Goal: Task Accomplishment & Management: Manage account settings

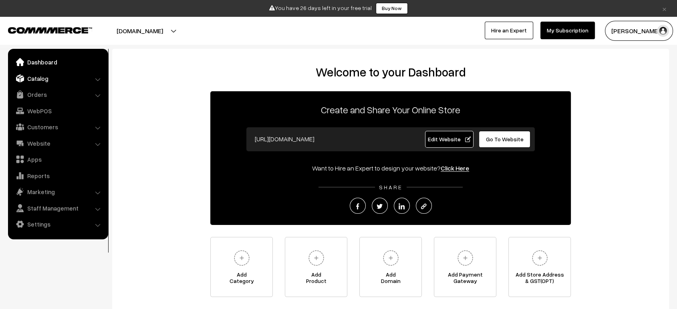
click at [46, 77] on link "Catalog" at bounding box center [57, 78] width 95 height 14
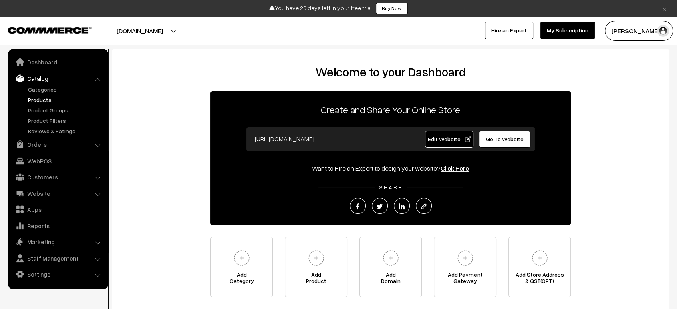
click at [45, 99] on link "Products" at bounding box center [65, 100] width 79 height 8
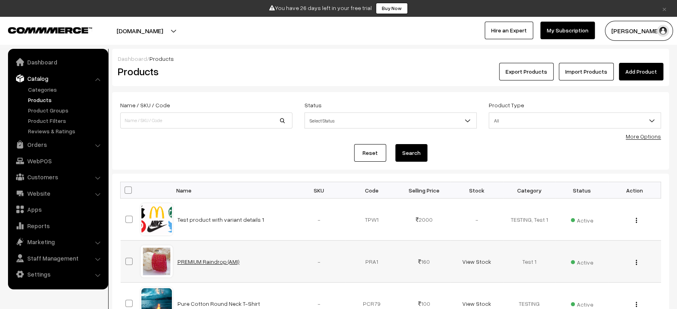
click at [206, 259] on link "PREMIUM Raindrop (AMI)" at bounding box center [208, 261] width 62 height 7
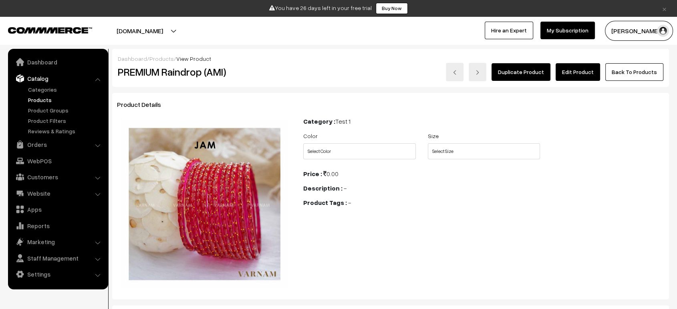
click at [580, 77] on link "Edit Product" at bounding box center [577, 72] width 44 height 18
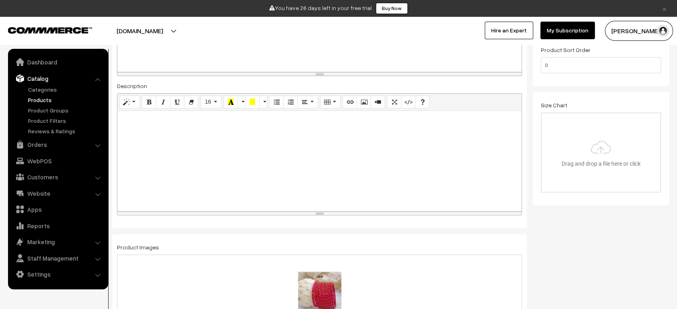
scroll to position [220, 0]
click at [267, 160] on div at bounding box center [319, 163] width 404 height 100
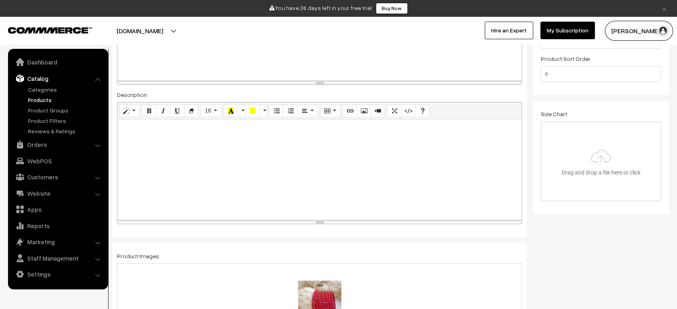
scroll to position [213, 0]
click at [405, 111] on icon "Code View" at bounding box center [408, 111] width 6 height 6
type textarea "<p><br></p>"
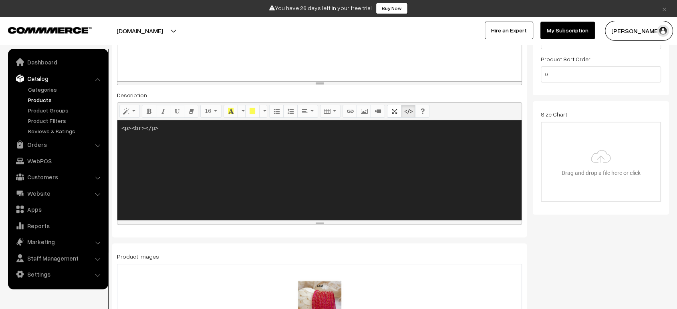
drag, startPoint x: 171, startPoint y: 139, endPoint x: 107, endPoint y: 127, distance: 65.0
click at [183, 191] on textarea at bounding box center [319, 170] width 404 height 100
paste textarea "<button class="accordion">Section 1</button> <div class="panel"> <p>Lorem ipsum…"
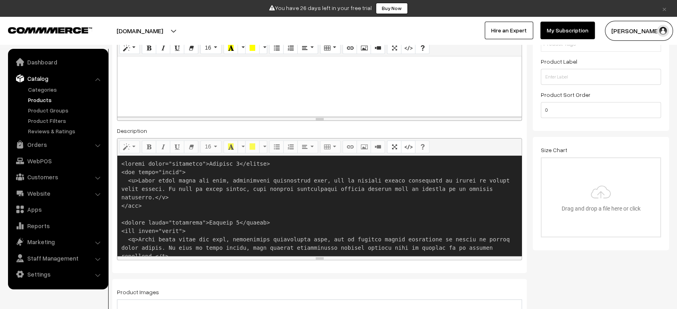
scroll to position [181, 0]
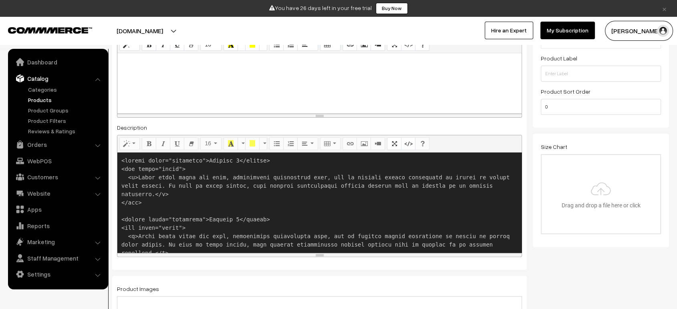
click at [123, 161] on textarea at bounding box center [319, 203] width 404 height 100
paste textarea "<style> .accordion { background-color: #eee; color: #444; cursor: pointer; padd…"
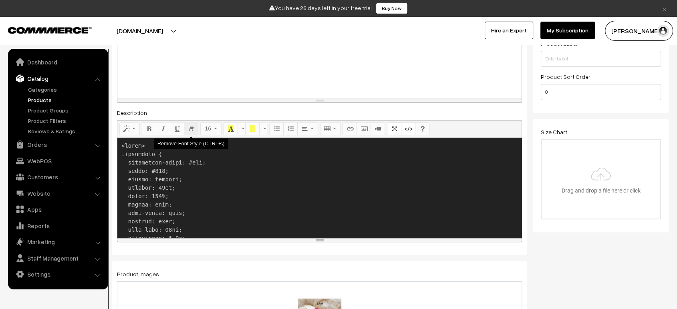
scroll to position [197, 0]
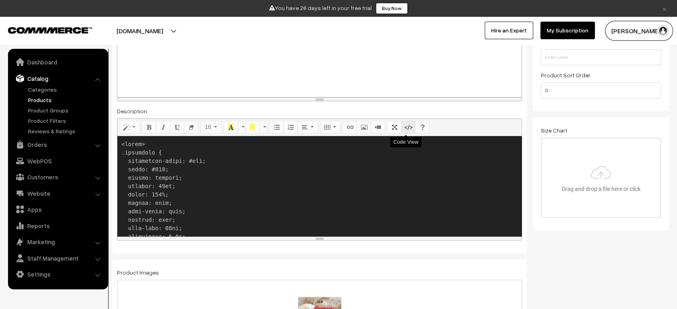
type textarea "<style> .accordion { background-color: #eee; color: #444; cursor: pointer; padd…"
click at [405, 129] on icon "Code View" at bounding box center [408, 127] width 6 height 6
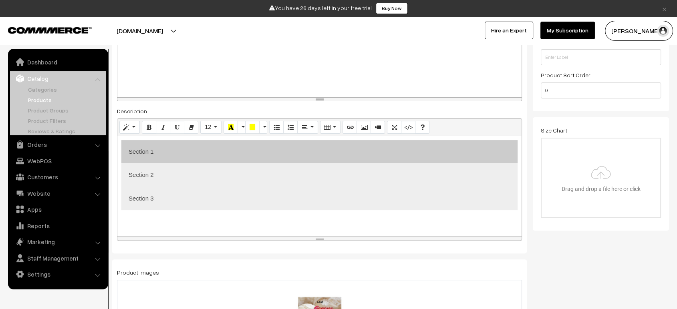
click at [375, 148] on button "Section 1" at bounding box center [319, 152] width 396 height 24
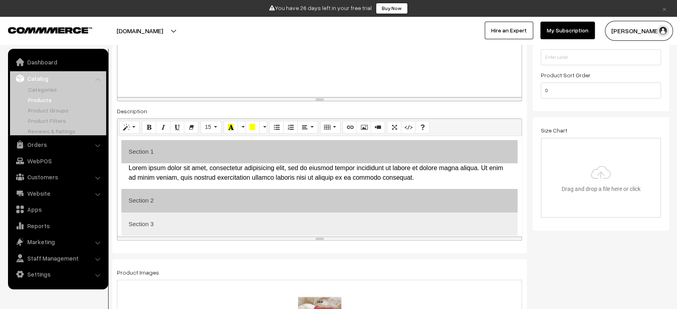
click at [383, 206] on button "Section 2" at bounding box center [319, 201] width 396 height 24
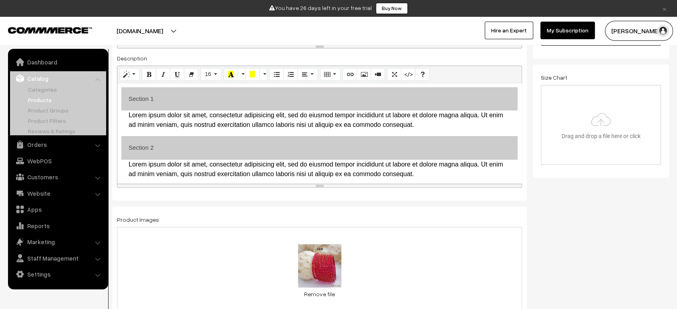
scroll to position [29, 0]
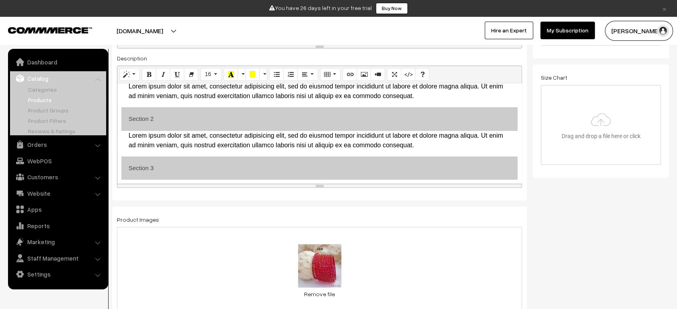
click at [385, 165] on button "Section 3" at bounding box center [319, 169] width 396 height 24
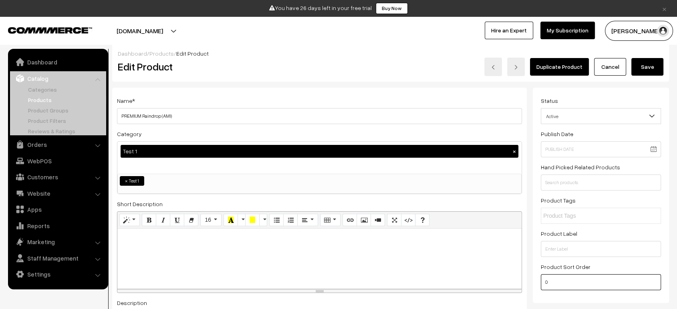
scroll to position [0, 0]
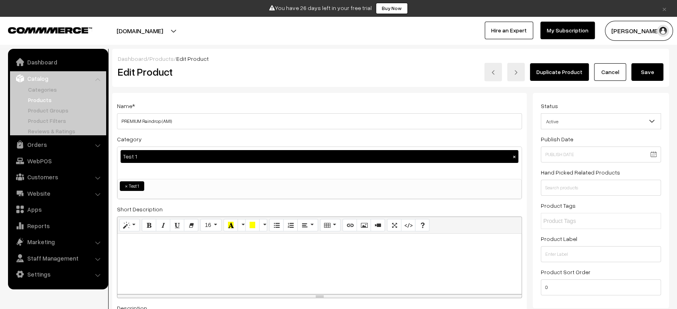
click at [647, 69] on button "Save" at bounding box center [647, 72] width 32 height 18
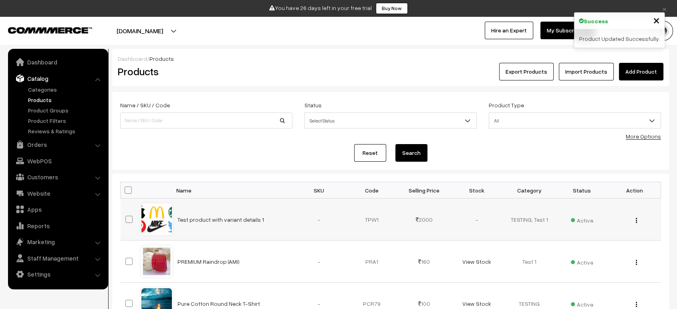
click at [633, 217] on div "View Edit Delete" at bounding box center [634, 219] width 43 height 8
click at [637, 219] on div "View Edit Delete" at bounding box center [634, 219] width 43 height 8
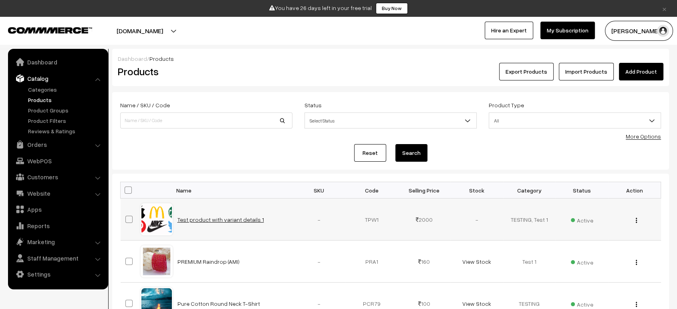
click at [234, 219] on link "Test product with variant details 1" at bounding box center [220, 219] width 86 height 7
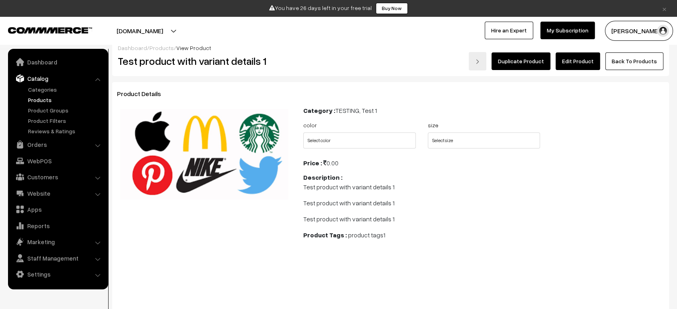
scroll to position [3, 0]
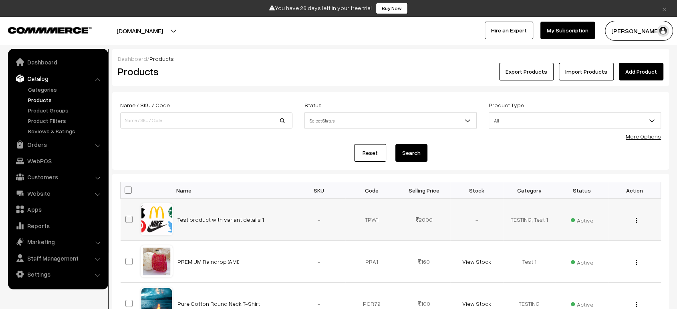
click at [637, 220] on button "button" at bounding box center [636, 220] width 2 height 6
click at [607, 227] on link "View" at bounding box center [600, 232] width 68 height 18
click at [191, 28] on button "[DOMAIN_NAME]" at bounding box center [139, 31] width 103 height 20
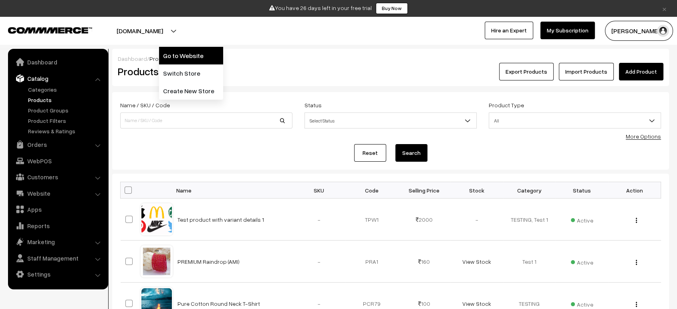
click at [192, 54] on link "Go to Website" at bounding box center [191, 56] width 64 height 18
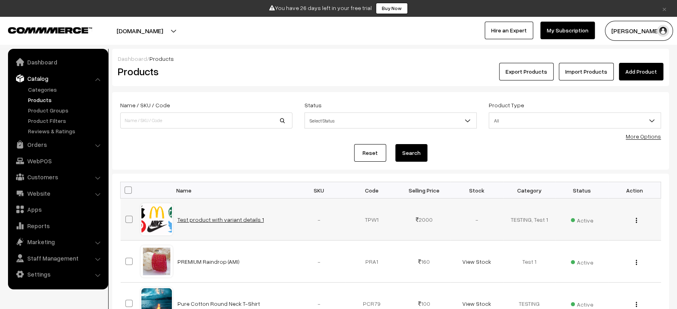
click at [207, 219] on link "Test product with variant details 1" at bounding box center [220, 219] width 86 height 7
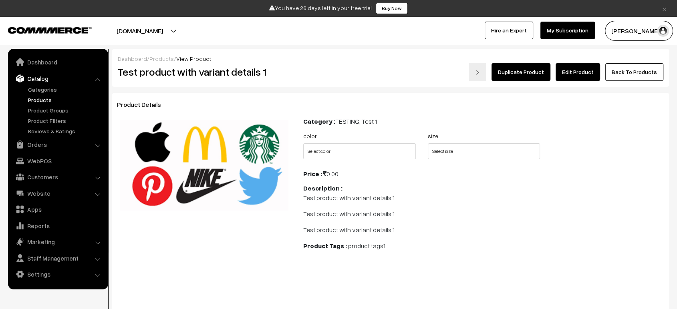
click at [579, 69] on link "Edit Product" at bounding box center [577, 72] width 44 height 18
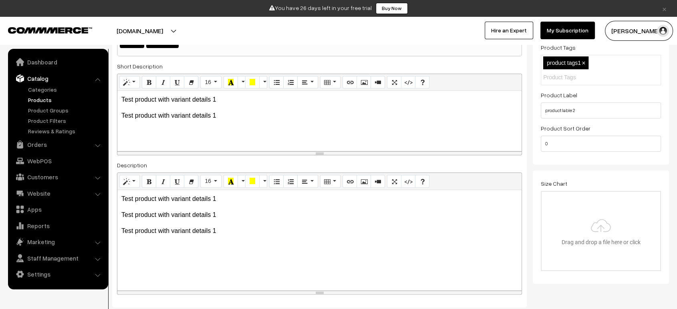
scroll to position [160, 0]
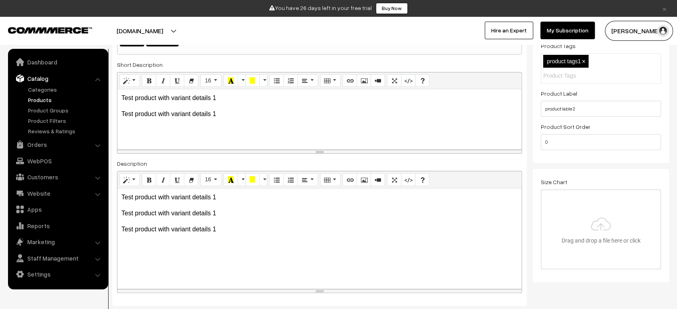
click at [224, 212] on p "Test product with variant details 1" at bounding box center [319, 214] width 396 height 10
click at [405, 177] on icon "Code View" at bounding box center [408, 179] width 6 height 6
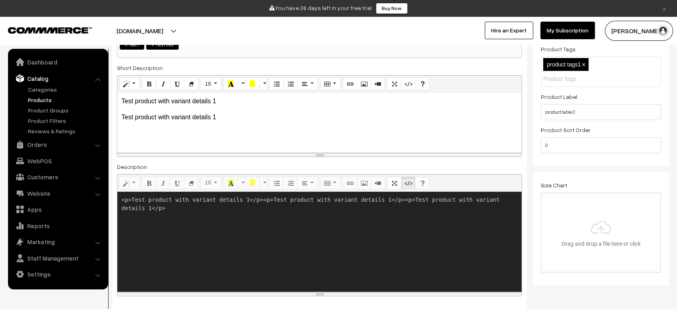
scroll to position [157, 0]
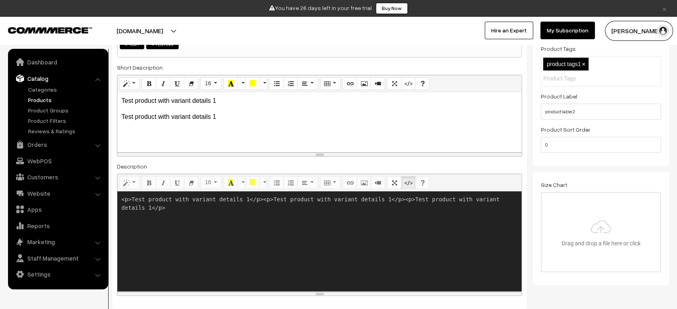
click at [183, 205] on textarea "<p>Test product with variant details 1</p><p>Test product with variant details …" at bounding box center [319, 241] width 404 height 100
paste textarea "button class="accordion">Section 1</button> <div class="panel"> <p>Lorem ipsum …"
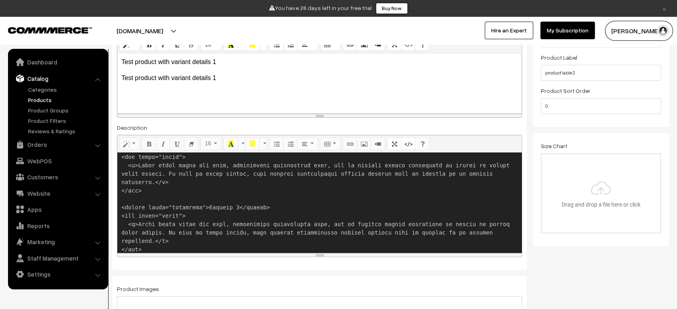
scroll to position [0, 0]
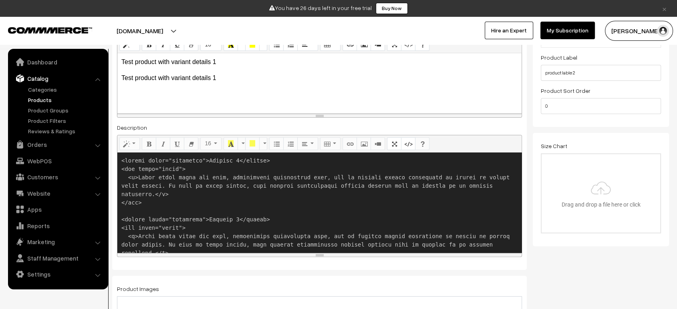
click at [122, 161] on textarea at bounding box center [319, 203] width 404 height 100
paste textarea "<style> .accordion { background-color: #eee; color: #444; cursor: pointer; padd…"
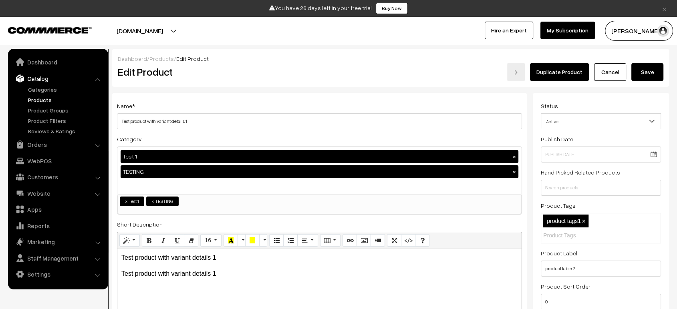
type textarea "<style> .accordion { background-color: #eee; color: #444; cursor: pointer; padd…"
click at [649, 66] on button "Save" at bounding box center [647, 72] width 32 height 18
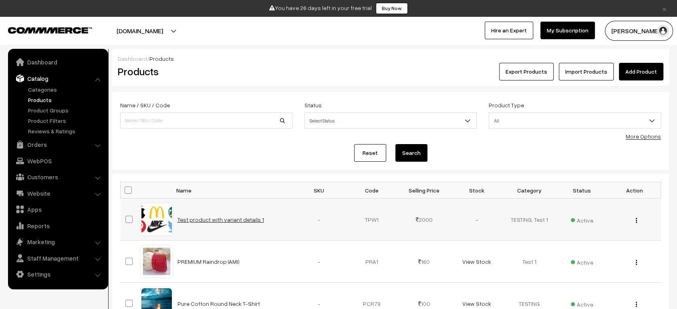
click at [225, 221] on link "Test product with variant details 1" at bounding box center [220, 219] width 86 height 7
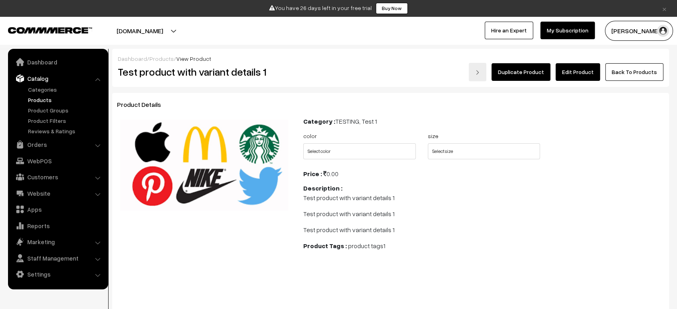
click at [577, 73] on link "Edit Product" at bounding box center [577, 72] width 44 height 18
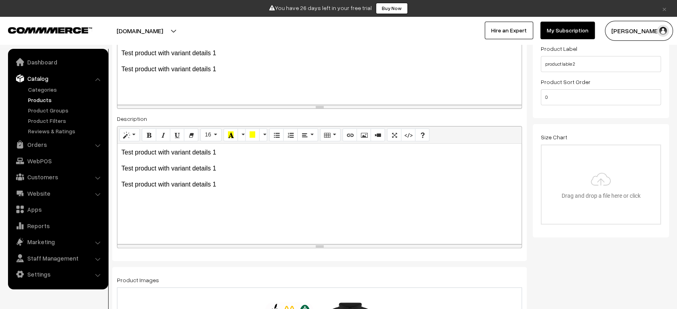
scroll to position [204, 0]
click at [408, 133] on button "Code View" at bounding box center [408, 135] width 14 height 13
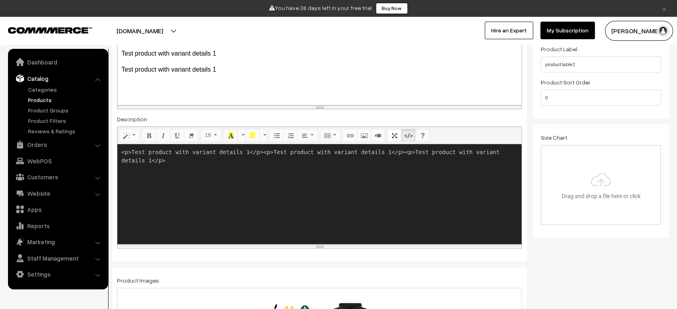
click at [219, 152] on textarea "<p>Test product with variant details 1</p><p>Test product with variant details …" at bounding box center [319, 194] width 404 height 100
paste textarea "style> .accordion { background-color: #eee; color: #444; cursor: pointer; paddi…"
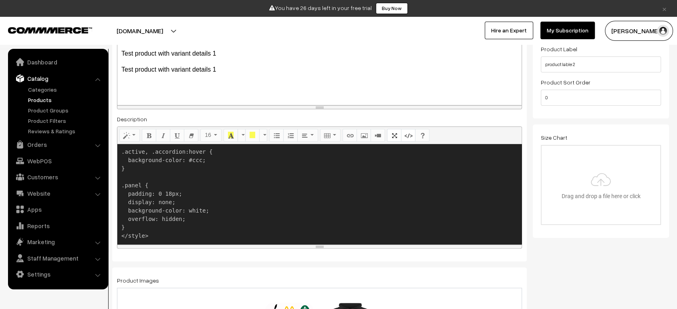
scroll to position [130, 0]
paste textarea "<button class="accordion">Section 1</button> <div class="panel"> <p>Lorem ipsum…"
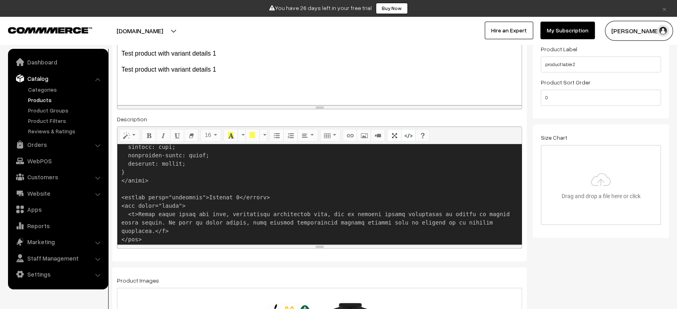
scroll to position [165, 0]
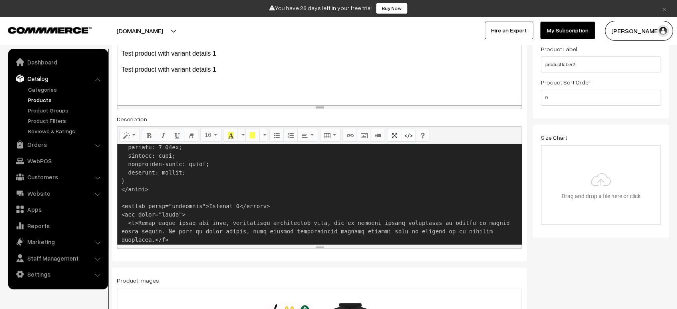
drag, startPoint x: 148, startPoint y: 186, endPoint x: 119, endPoint y: 190, distance: 29.9
click at [119, 190] on textarea at bounding box center [319, 194] width 404 height 100
click at [125, 197] on textarea at bounding box center [319, 194] width 404 height 100
drag, startPoint x: 150, startPoint y: 187, endPoint x: 99, endPoint y: 189, distance: 51.3
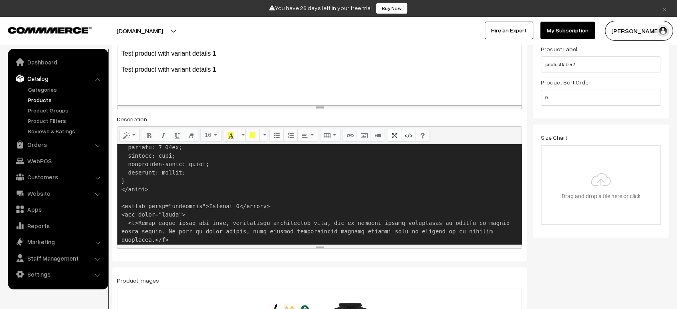
click at [129, 195] on textarea at bounding box center [319, 194] width 404 height 100
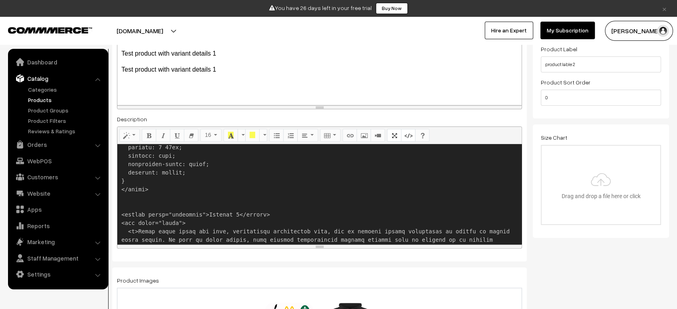
paste textarea "</style>"
click at [129, 205] on textarea at bounding box center [319, 194] width 404 height 100
click at [213, 201] on textarea at bounding box center [319, 194] width 404 height 100
click at [405, 134] on icon "Code View" at bounding box center [408, 135] width 6 height 6
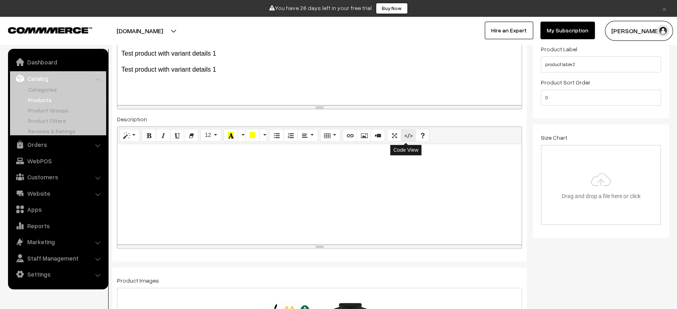
click at [405, 134] on icon "Code View" at bounding box center [408, 135] width 6 height 6
type textarea "<style> .accordion { background-color: #eee; color: #444; cursor: pointer; padd…"
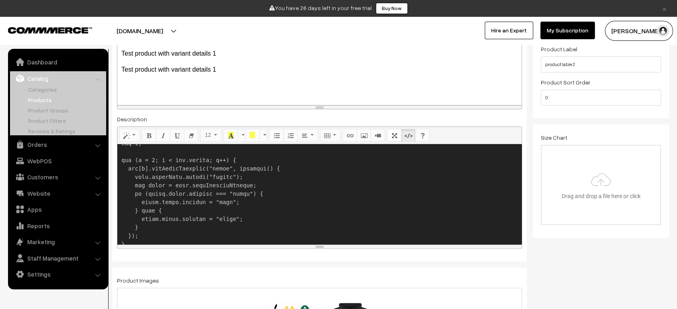
click at [247, 207] on textarea at bounding box center [319, 194] width 404 height 100
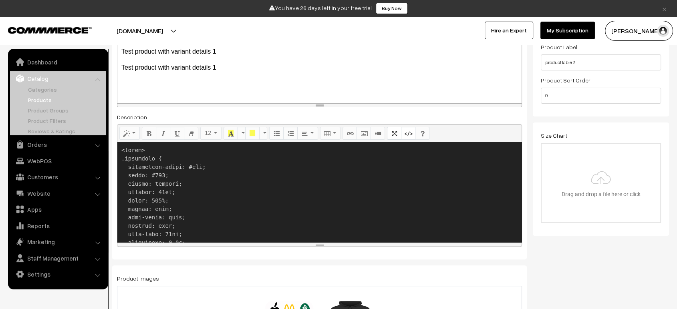
scroll to position [0, 0]
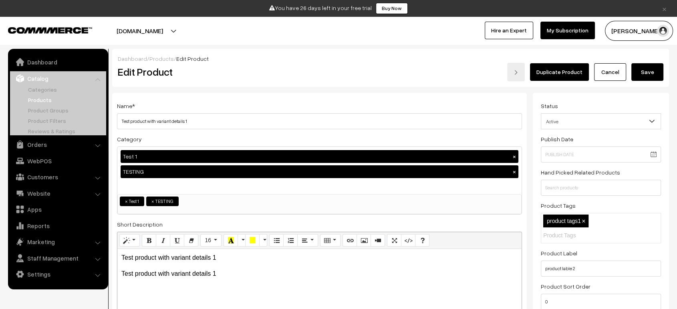
click at [650, 73] on button "Save" at bounding box center [647, 72] width 32 height 18
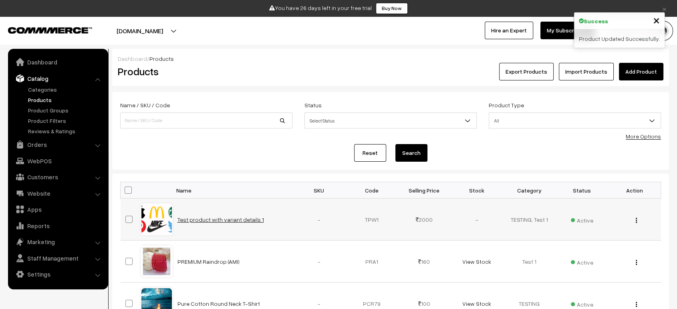
click at [202, 221] on link "Test product with variant details 1" at bounding box center [220, 219] width 86 height 7
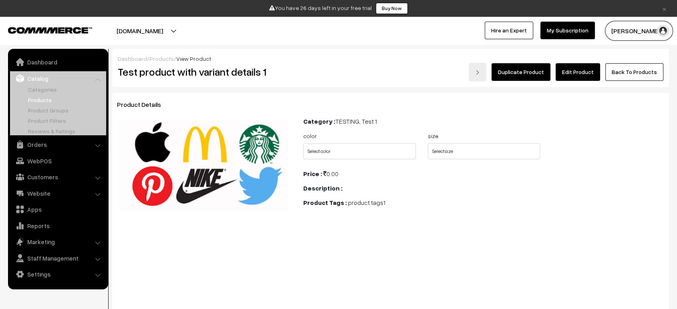
click at [567, 79] on link "Edit Product" at bounding box center [577, 72] width 44 height 18
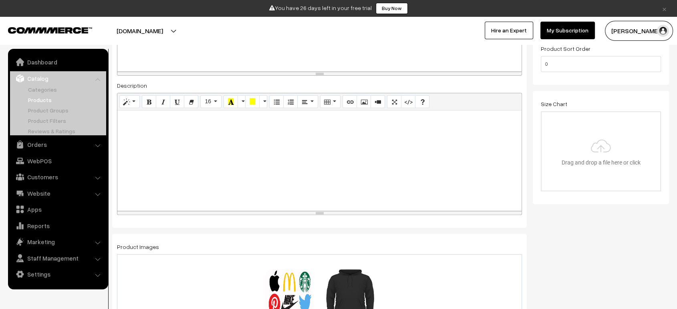
scroll to position [230, 0]
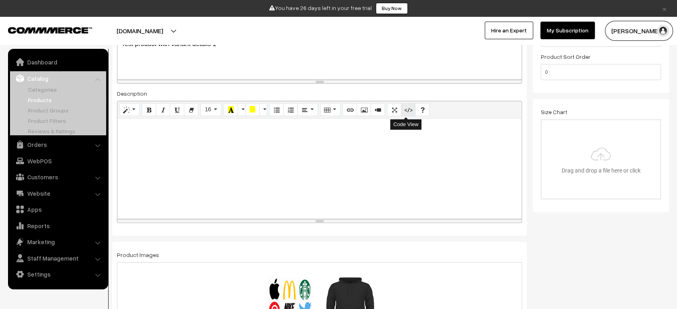
click at [401, 111] on button "Code View" at bounding box center [408, 109] width 14 height 13
type textarea "<style> .accordion { background-color: #eee; color: #444; cursor: pointer; padd…"
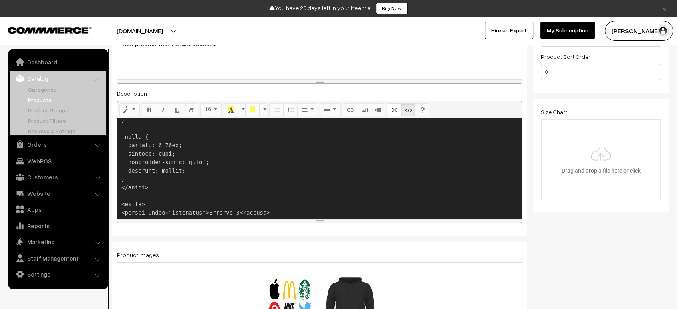
scroll to position [0, 0]
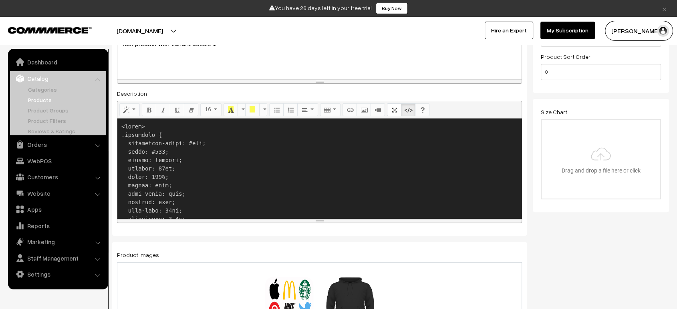
click at [344, 149] on textarea at bounding box center [319, 169] width 404 height 100
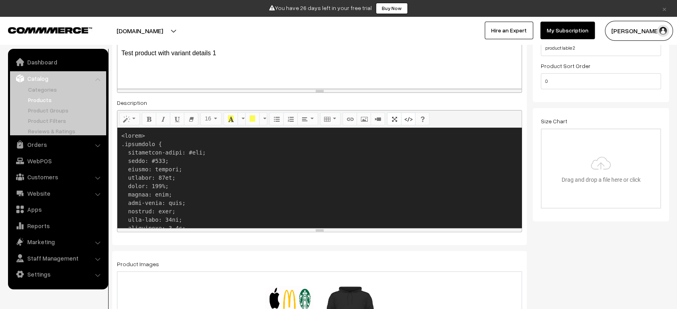
scroll to position [218, 0]
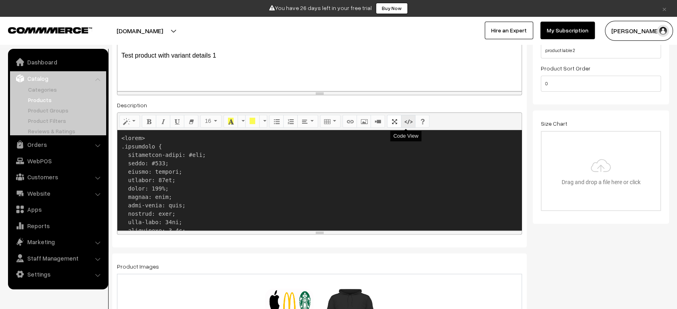
click at [408, 121] on icon "Code View" at bounding box center [408, 121] width 6 height 6
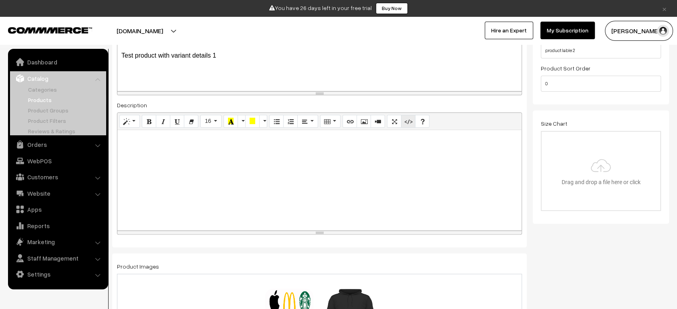
click at [408, 121] on icon "Code View" at bounding box center [408, 121] width 6 height 6
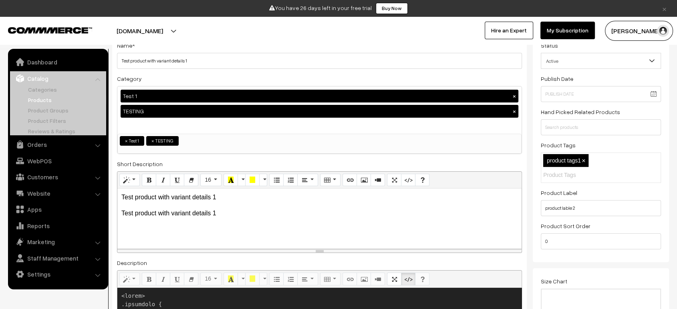
scroll to position [0, 0]
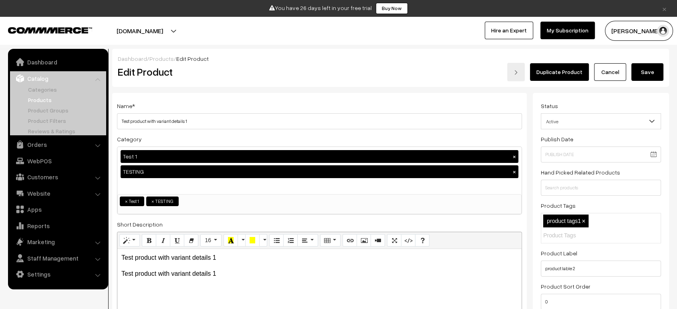
click at [651, 73] on button "Save" at bounding box center [647, 72] width 32 height 18
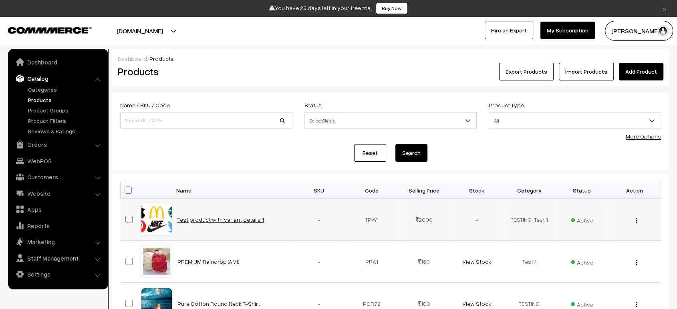
drag, startPoint x: 217, startPoint y: 227, endPoint x: 225, endPoint y: 220, distance: 10.6
click at [225, 220] on td "Test product with variant details 1" at bounding box center [233, 220] width 120 height 42
click at [225, 220] on link "Test product with variant details 1" at bounding box center [220, 219] width 86 height 7
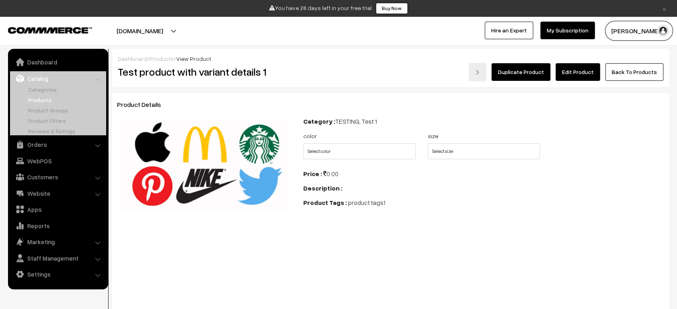
click at [578, 79] on link "Edit Product" at bounding box center [577, 72] width 44 height 18
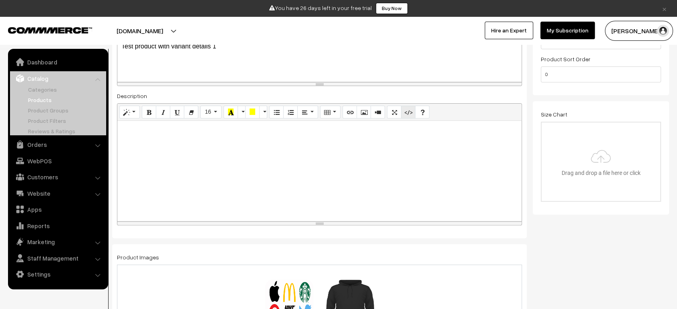
scroll to position [227, 0]
click at [401, 113] on button "Code View" at bounding box center [408, 112] width 14 height 13
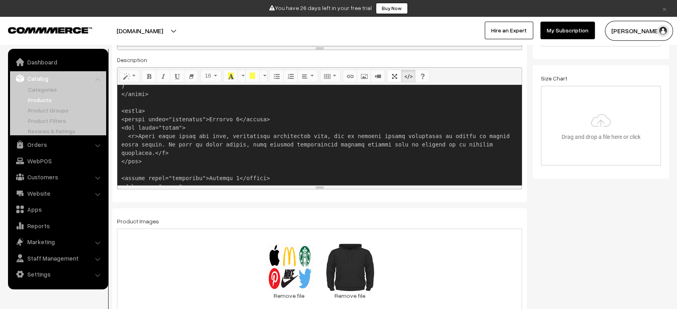
scroll to position [188, 0]
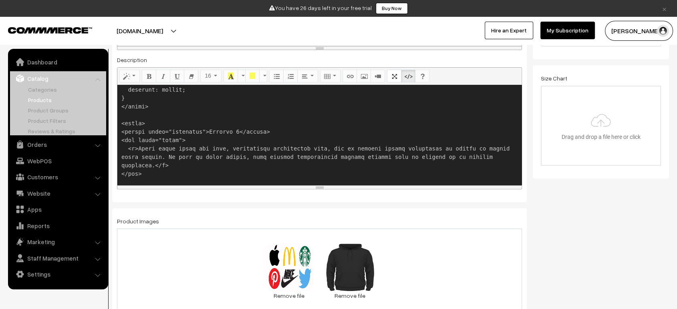
drag, startPoint x: 149, startPoint y: 121, endPoint x: 115, endPoint y: 118, distance: 33.4
click at [115, 118] on div "Name * Test product with variant details 1 Category Test 1 × TESTING × Test 1 T…" at bounding box center [319, 15] width 414 height 373
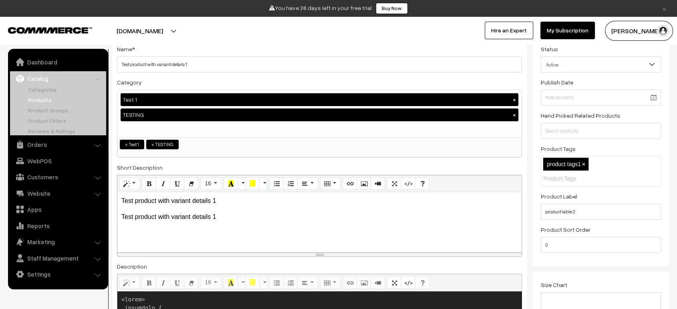
scroll to position [0, 0]
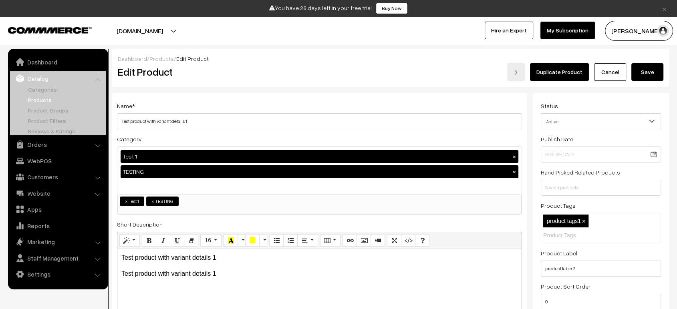
type textarea "<style> .accordion { background-color: #eee; color: #444; cursor: pointer; padd…"
click at [645, 74] on button "Save" at bounding box center [647, 72] width 32 height 18
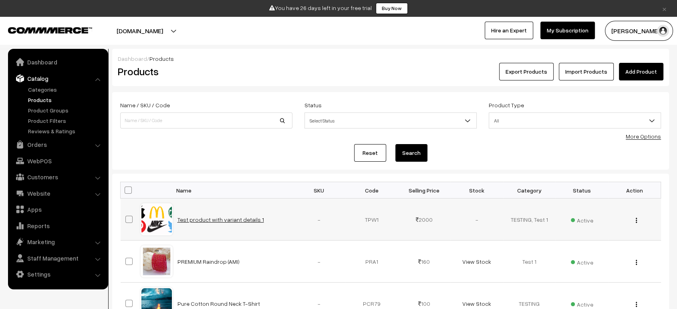
click at [227, 216] on link "Test product with variant details 1" at bounding box center [220, 219] width 86 height 7
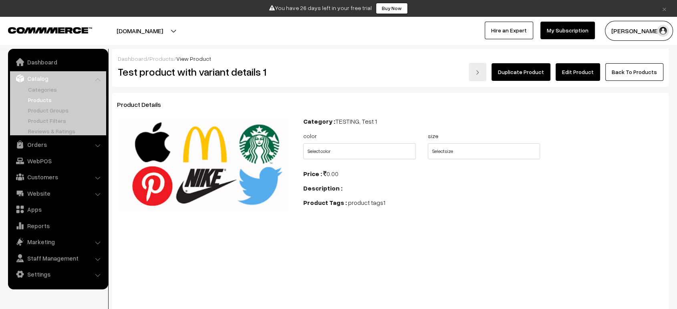
click at [573, 83] on div "Dashboard / Products / View Product Test product with variant details 1 Duplica…" at bounding box center [390, 68] width 557 height 38
click at [586, 65] on link "Edit Product" at bounding box center [577, 72] width 44 height 18
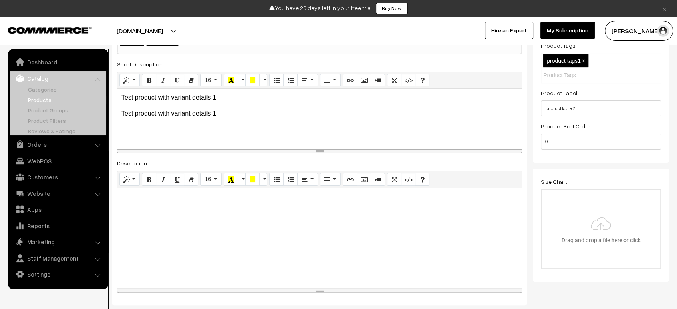
scroll to position [166, 0]
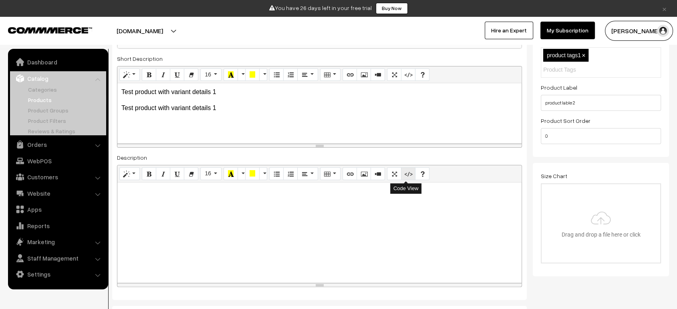
click at [401, 173] on button "Code View" at bounding box center [408, 173] width 14 height 13
type textarea "<style> .accordion { background-color: #eee; color: #444; cursor: pointer; padd…"
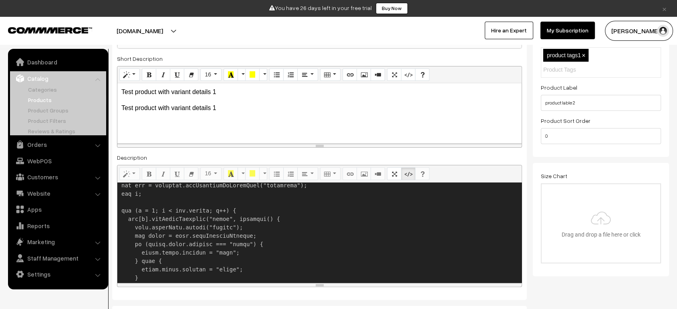
scroll to position [429, 0]
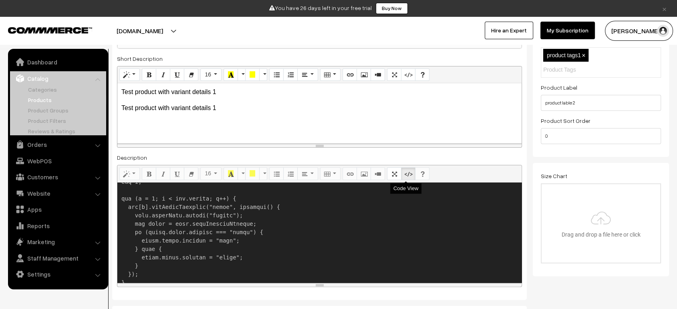
click at [405, 172] on icon "Code View" at bounding box center [408, 173] width 6 height 6
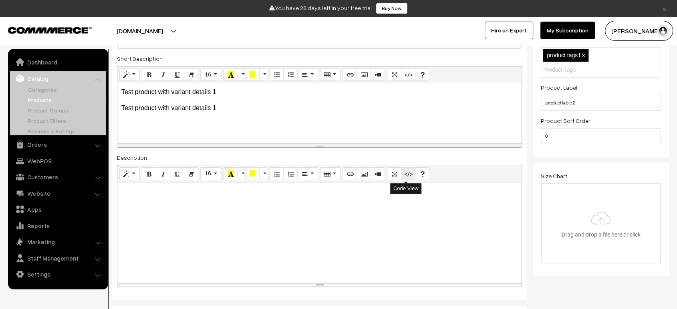
click at [405, 172] on icon "Code View" at bounding box center [408, 173] width 6 height 6
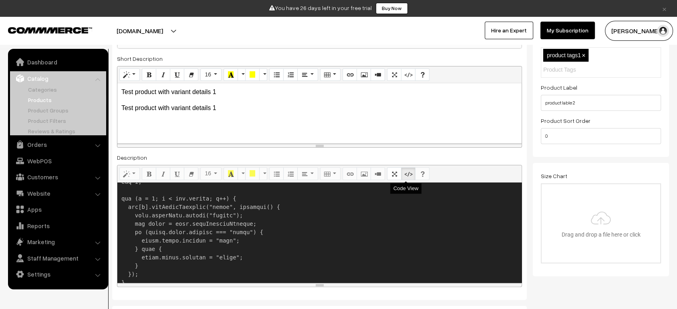
click at [405, 172] on icon "Code View" at bounding box center [408, 173] width 6 height 6
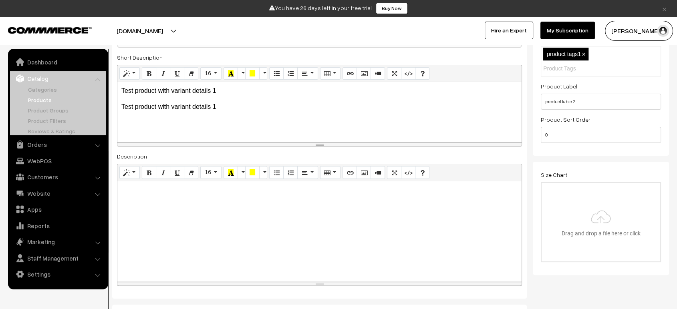
scroll to position [161, 0]
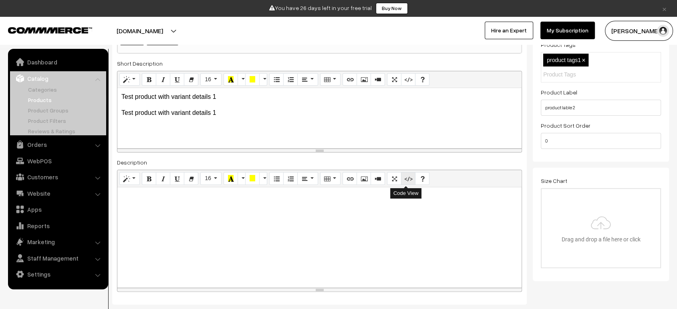
click at [401, 181] on button "Code View" at bounding box center [408, 178] width 14 height 13
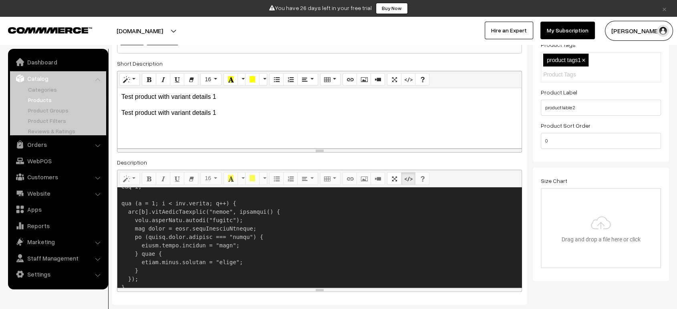
click at [350, 243] on textarea at bounding box center [319, 237] width 404 height 100
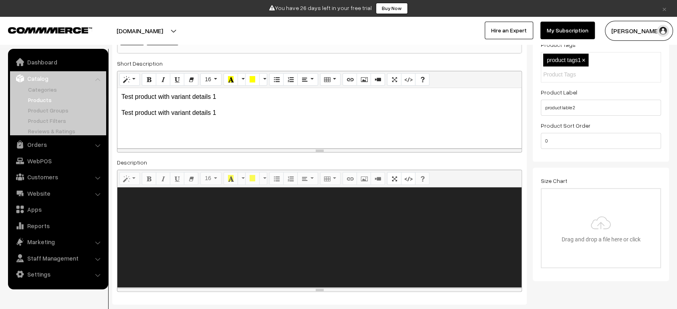
scroll to position [0, 0]
click at [480, 140] on div "Test product with variant details 1 Test product with variant details 1" at bounding box center [319, 118] width 404 height 60
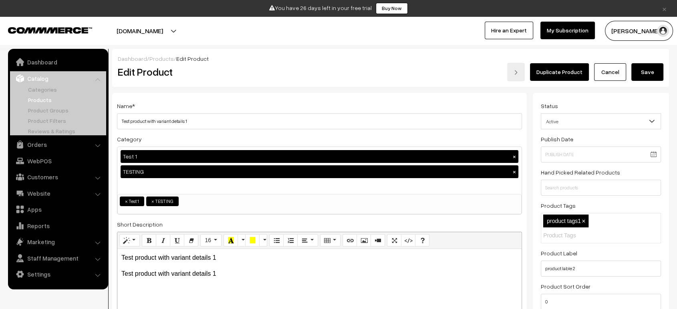
click at [652, 71] on button "Save" at bounding box center [647, 72] width 32 height 18
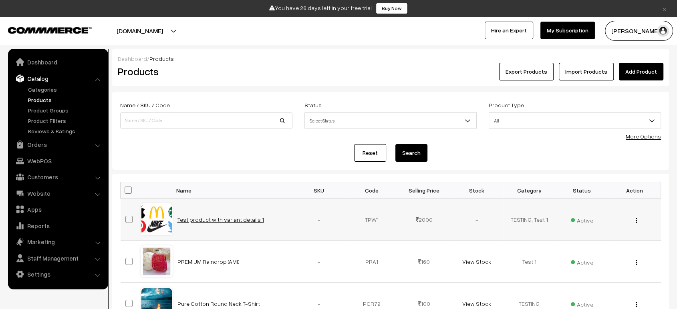
click at [211, 217] on link "Test product with variant details 1" at bounding box center [220, 219] width 86 height 7
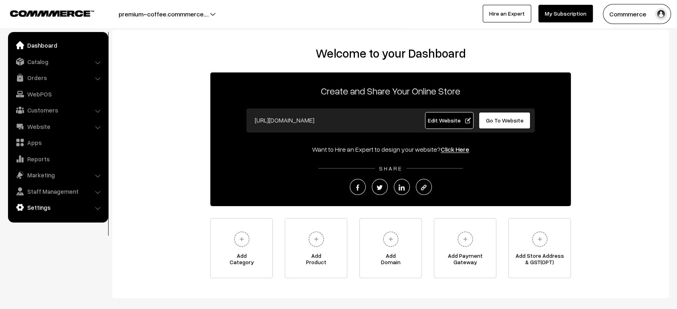
click at [44, 207] on link "Settings" at bounding box center [57, 207] width 95 height 14
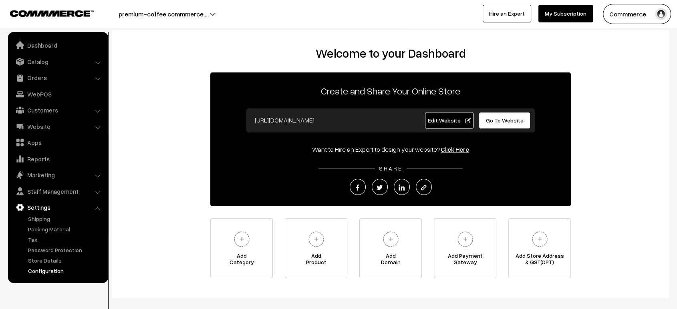
click at [50, 269] on link "Configuration" at bounding box center [65, 271] width 79 height 8
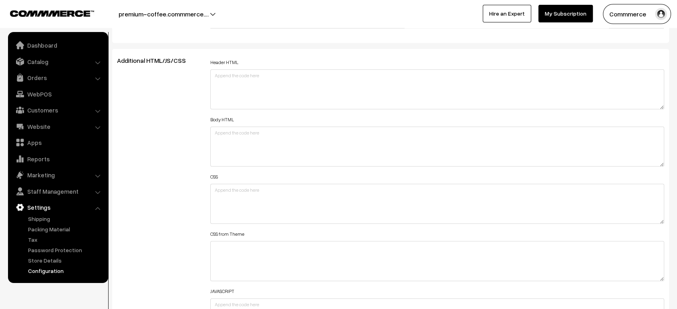
scroll to position [863, 0]
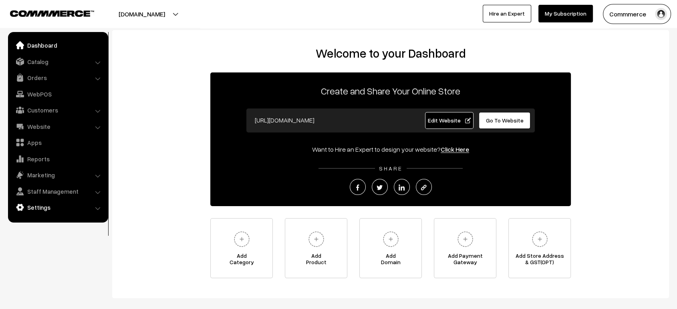
click at [47, 214] on link "Settings" at bounding box center [57, 207] width 95 height 14
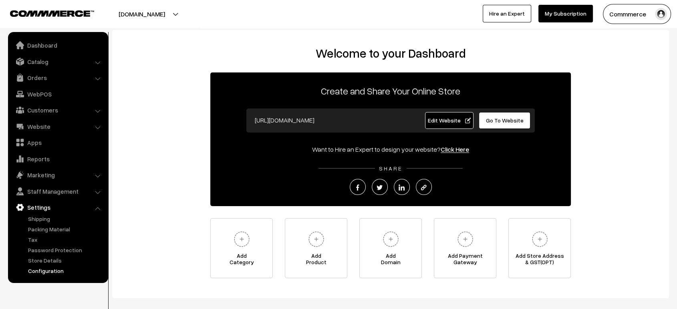
click at [49, 272] on link "Configuration" at bounding box center [65, 271] width 79 height 8
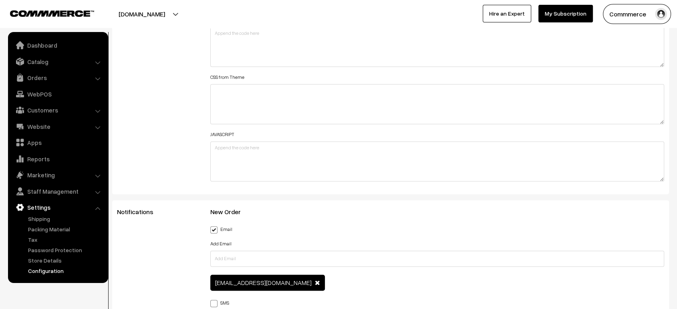
scroll to position [1035, 0]
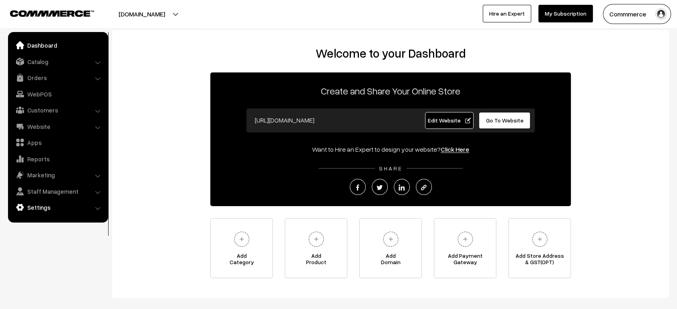
click at [49, 209] on link "Settings" at bounding box center [57, 207] width 95 height 14
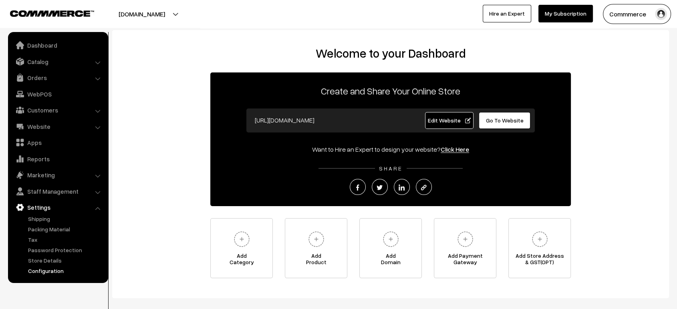
click at [59, 274] on link "Configuration" at bounding box center [65, 271] width 79 height 8
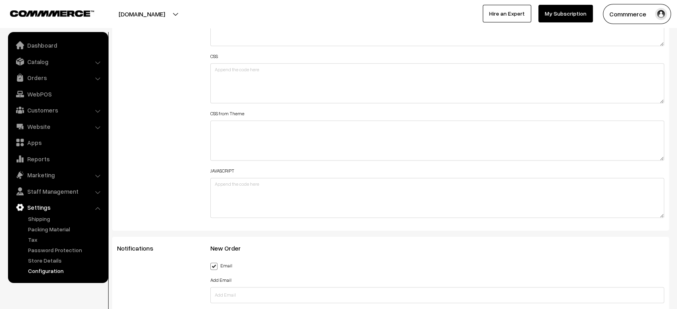
scroll to position [997, 0]
click at [180, 14] on button "stepinstyle.commmerce.com" at bounding box center [141, 14] width 103 height 20
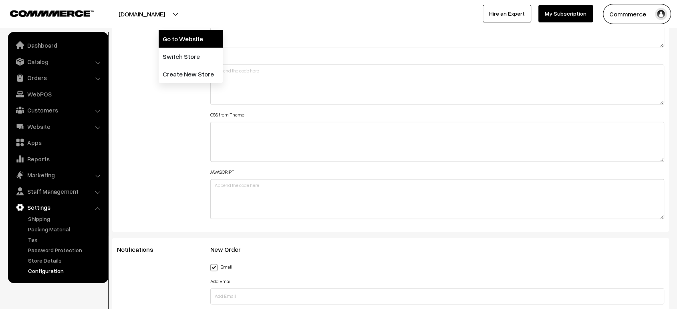
click at [195, 47] on link "Go to Website" at bounding box center [191, 39] width 64 height 18
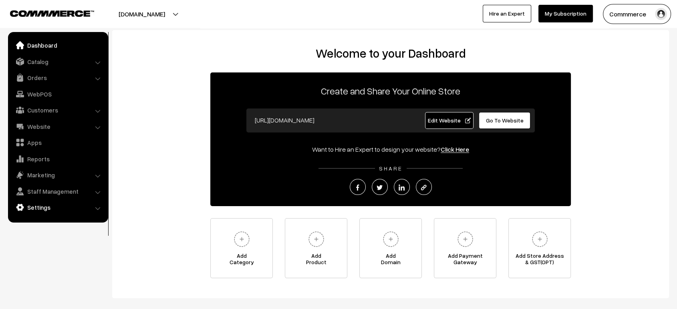
click at [52, 207] on link "Settings" at bounding box center [57, 207] width 95 height 14
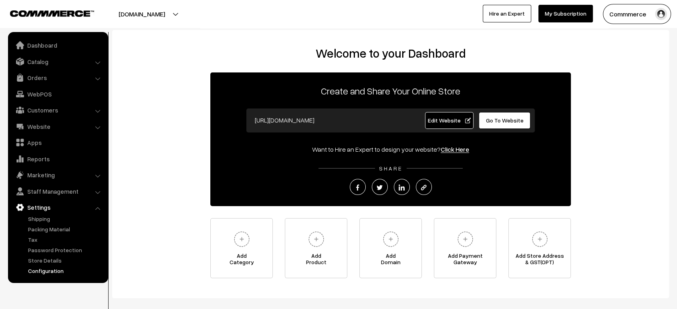
click at [52, 268] on link "Configuration" at bounding box center [65, 271] width 79 height 8
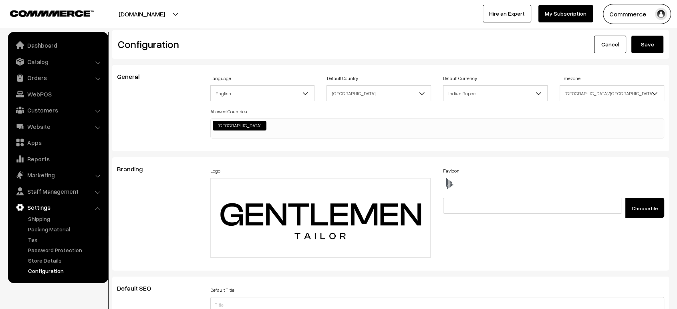
click at [193, 13] on button "[DOMAIN_NAME]" at bounding box center [141, 14] width 103 height 20
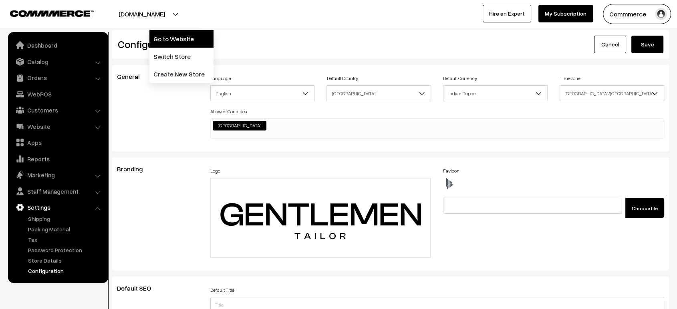
click at [192, 36] on link "Go to Website" at bounding box center [181, 39] width 64 height 18
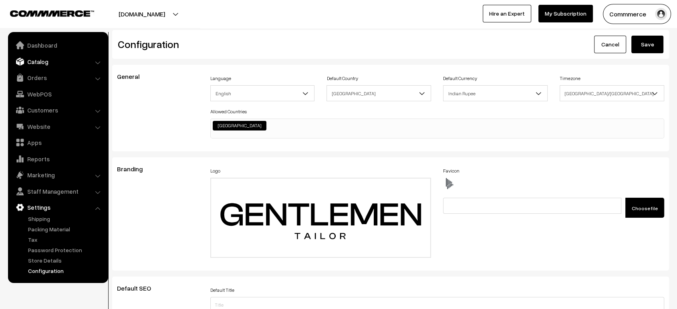
click at [35, 61] on link "Catalog" at bounding box center [57, 61] width 95 height 14
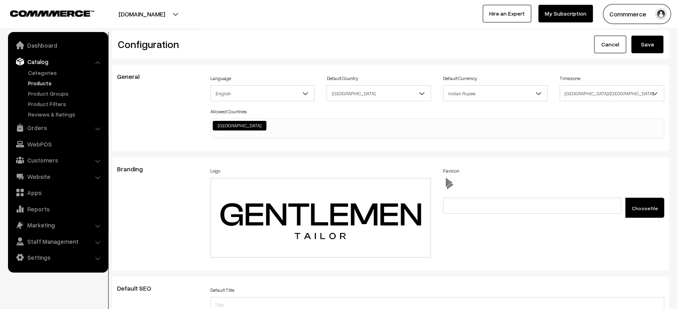
click at [35, 84] on link "Products" at bounding box center [65, 83] width 79 height 8
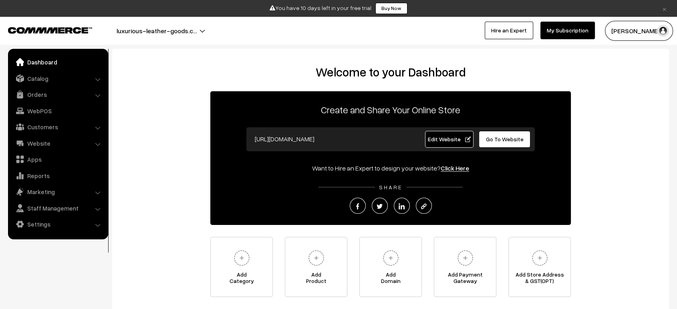
drag, startPoint x: 530, startPoint y: 137, endPoint x: 502, endPoint y: 140, distance: 28.2
click at [502, 140] on div "Go To Website" at bounding box center [505, 139] width 61 height 17
click at [502, 140] on span "Go To Website" at bounding box center [505, 139] width 38 height 7
click at [44, 144] on link "Website" at bounding box center [57, 143] width 95 height 14
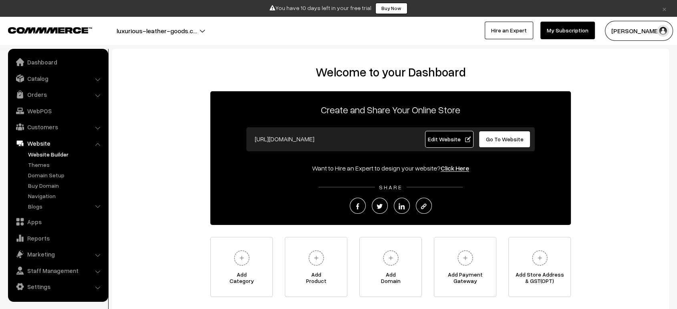
click at [41, 156] on link "Website Builder" at bounding box center [65, 154] width 79 height 8
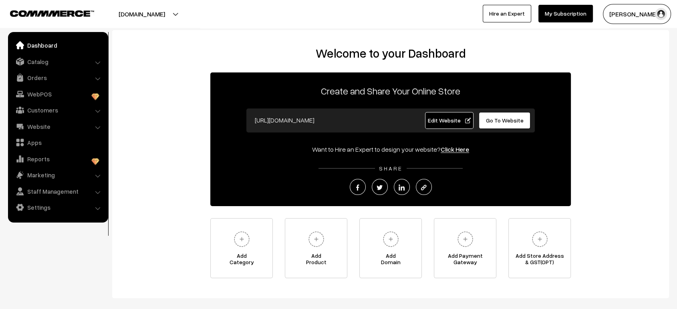
click at [448, 122] on span "Edit Website" at bounding box center [449, 120] width 43 height 7
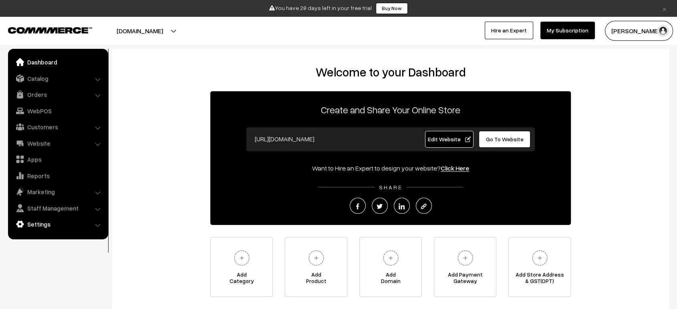
click at [59, 228] on link "Settings" at bounding box center [57, 224] width 95 height 14
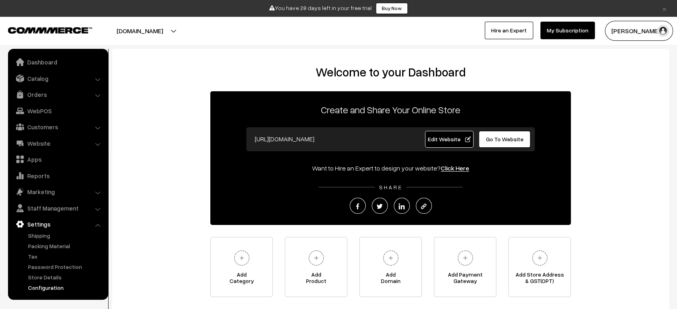
click at [53, 291] on link "Configuration" at bounding box center [65, 287] width 79 height 8
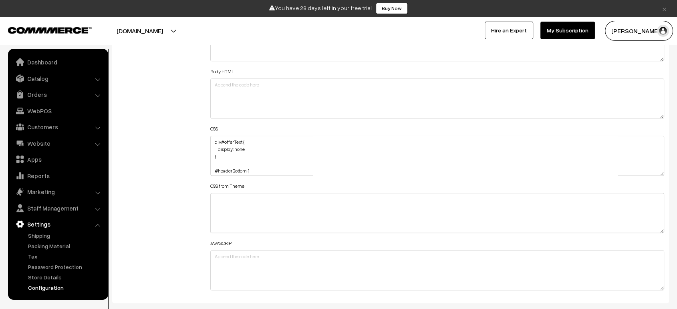
scroll to position [946, 0]
click at [209, 136] on div "Header HTML Body HTML CSS div#offerText { display: none; } #headerBottom { back…" at bounding box center [437, 151] width 466 height 286
click at [213, 138] on textarea "div#offerText { display: none; } #headerBottom { background: transparent !impor…" at bounding box center [437, 155] width 454 height 40
paste textarea ".searchWrap.css-b62m3t-container { margin-left: 228px; margin-right: 222px; }"
paste textarea "img.searchIcon { margin-left: 228px; }"
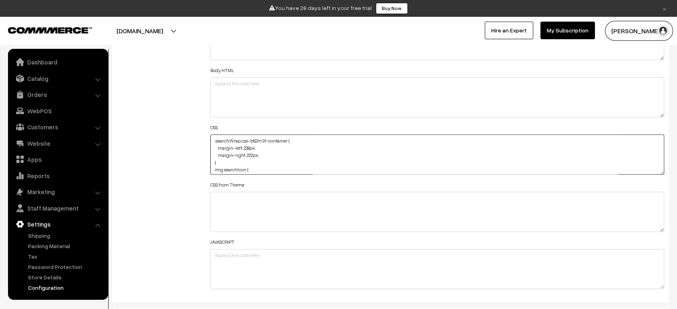
scroll to position [13, 0]
paste textarea ".sdClose { margin-right: 228px; }"
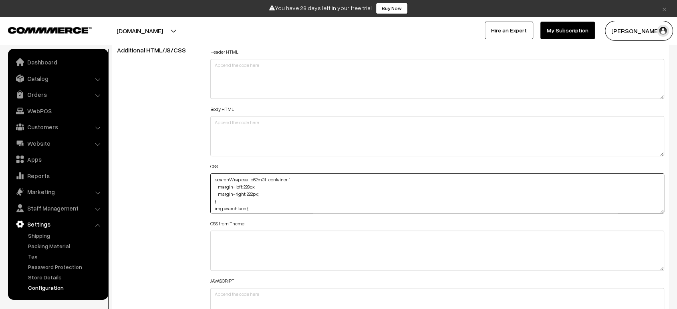
click at [250, 192] on textarea "div#offerText { display: none; } #headerBottom { background: transparent !impor…" at bounding box center [437, 193] width 454 height 40
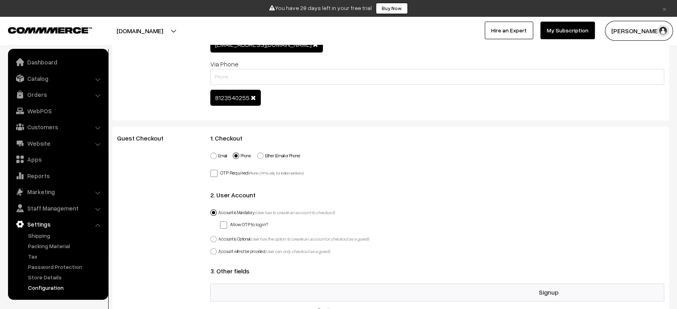
scroll to position [0, 0]
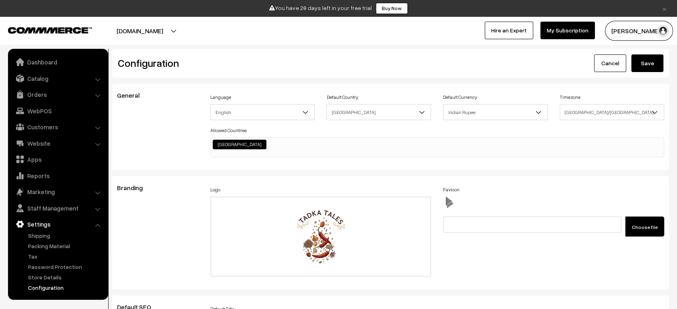
type textarea ".searchWrap.css-b62m3t-container { margin-left: 228px; margin-right: 228px; } i…"
click at [656, 50] on div "Configuration Cancel Save" at bounding box center [390, 63] width 557 height 29
click at [648, 63] on button "Save" at bounding box center [647, 63] width 32 height 18
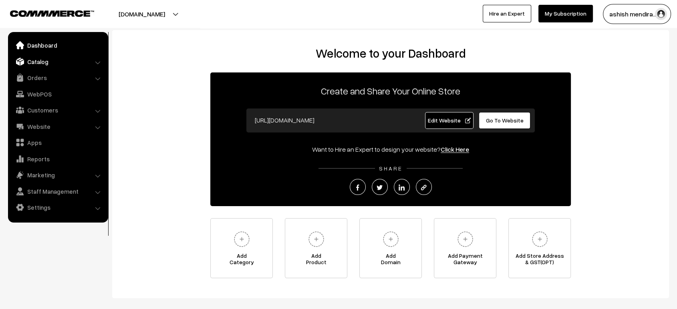
click at [29, 58] on link "Catalog" at bounding box center [57, 61] width 95 height 14
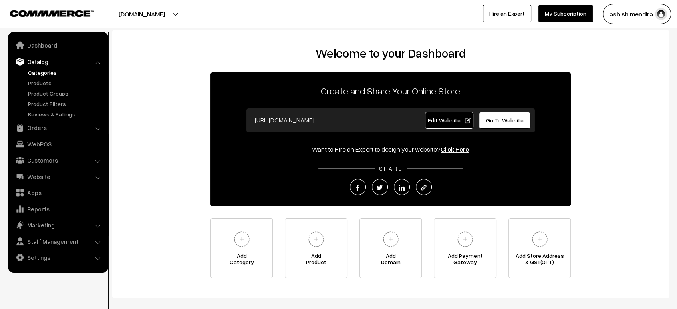
click at [51, 70] on link "Categories" at bounding box center [65, 72] width 79 height 8
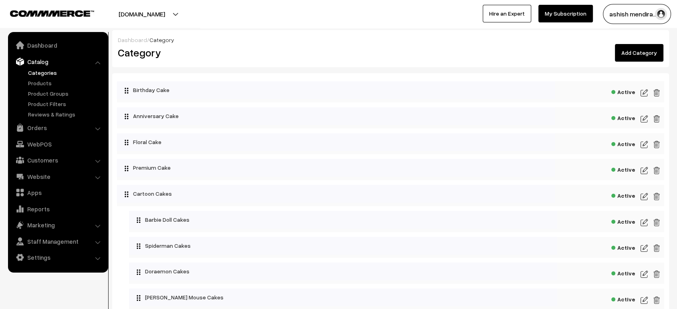
scroll to position [662, 0]
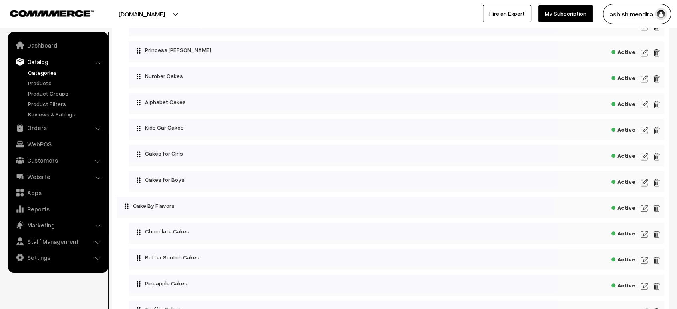
click at [643, 157] on img at bounding box center [643, 157] width 7 height 10
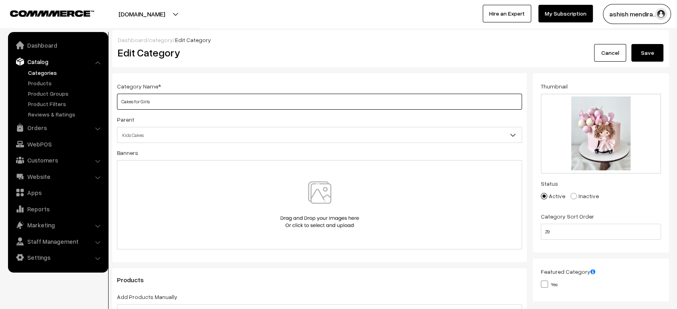
click at [135, 101] on input "Cakes for Girls" at bounding box center [319, 102] width 405 height 16
type input "Cakes For Girls"
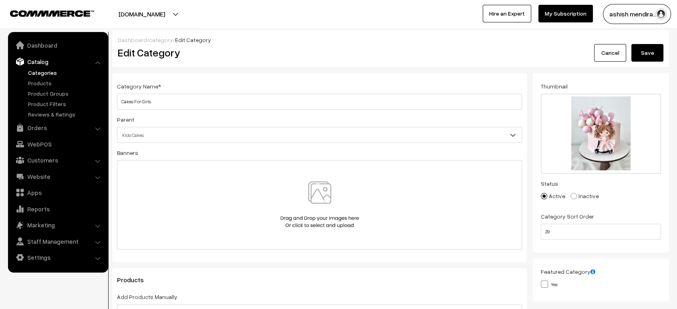
click at [645, 49] on button "Save" at bounding box center [647, 53] width 32 height 18
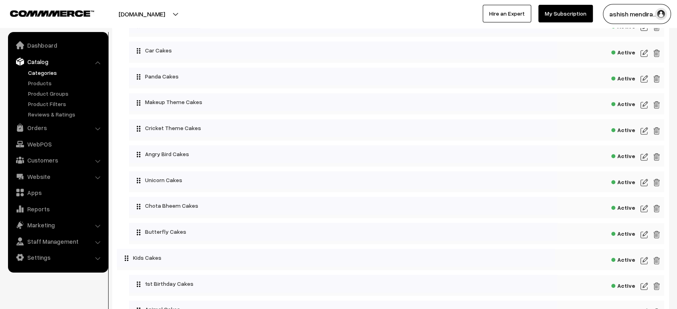
scroll to position [662, 0]
click at [645, 181] on img at bounding box center [643, 183] width 7 height 10
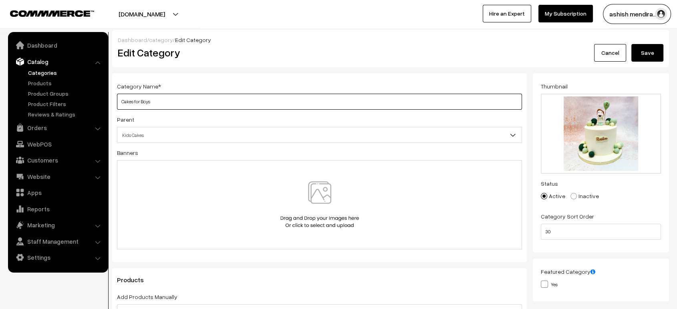
click at [137, 99] on input "Cakes for Boys" at bounding box center [319, 102] width 405 height 16
type input "Cakes For Boys"
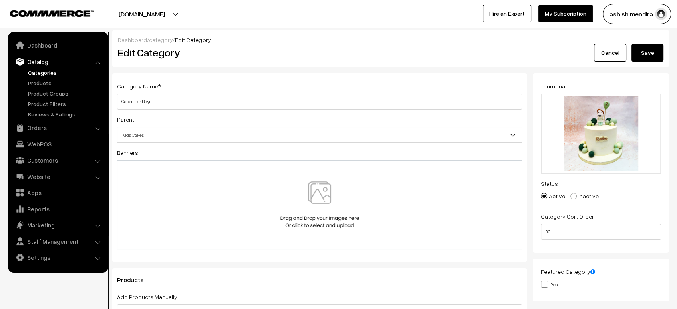
click at [647, 50] on button "Save" at bounding box center [647, 53] width 32 height 18
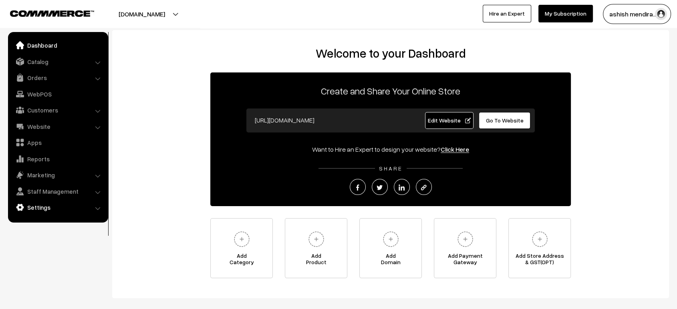
click at [35, 211] on link "Settings" at bounding box center [57, 207] width 95 height 14
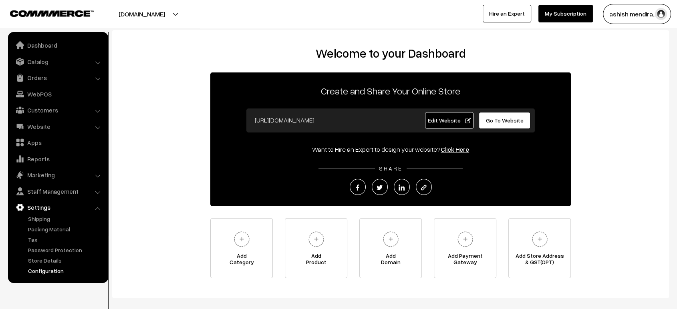
click at [43, 270] on link "Configuration" at bounding box center [65, 271] width 79 height 8
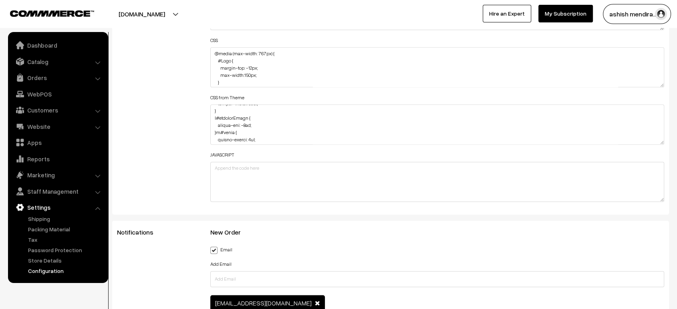
scroll to position [32, 0]
click at [664, 137] on div "Header HTML Body HTML CSS @media (max-width: 767px) { #Logo { margin-top: -12px…" at bounding box center [437, 63] width 466 height 286
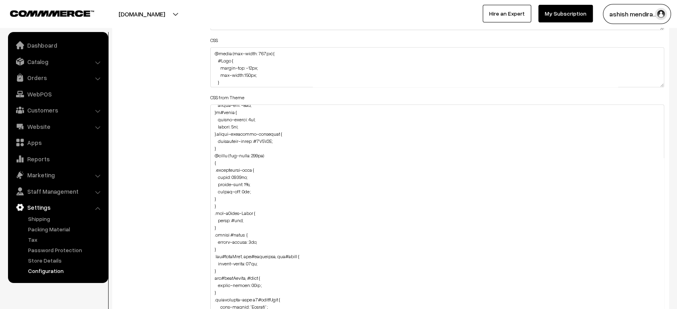
scroll to position [0, 0]
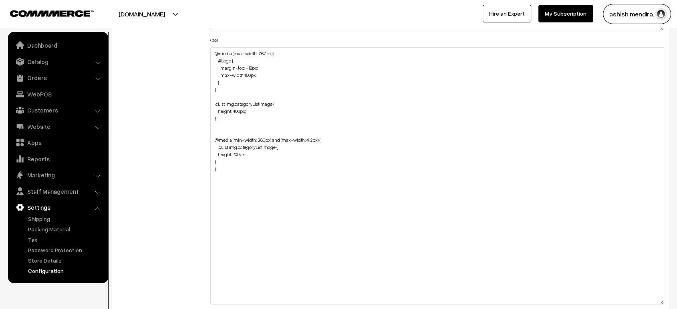
drag, startPoint x: 659, startPoint y: 82, endPoint x: 677, endPoint y: 300, distance: 218.6
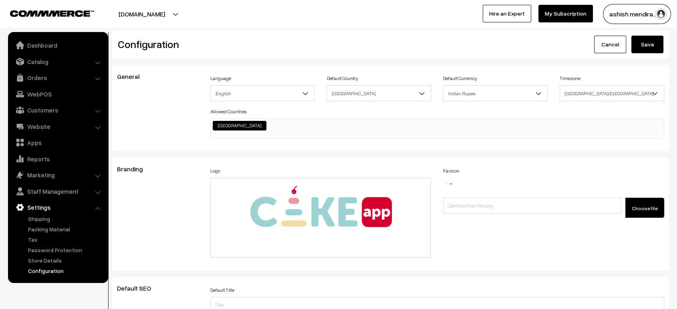
click at [637, 42] on button "Save" at bounding box center [647, 45] width 32 height 18
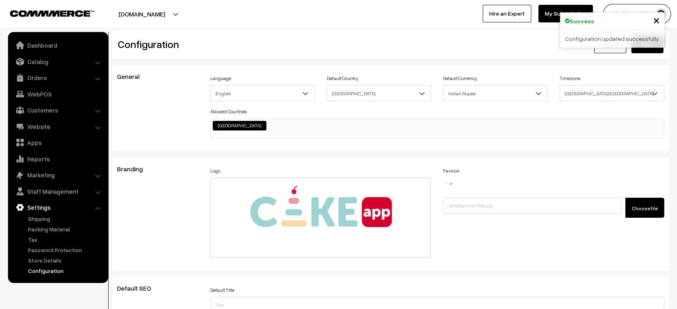
scroll to position [644, 0]
click at [657, 20] on span "×" at bounding box center [656, 19] width 7 height 15
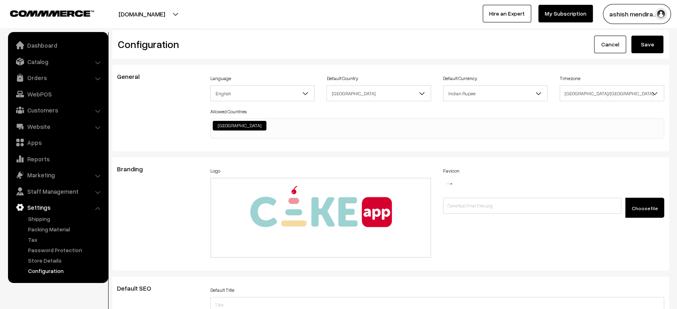
scroll to position [644, 0]
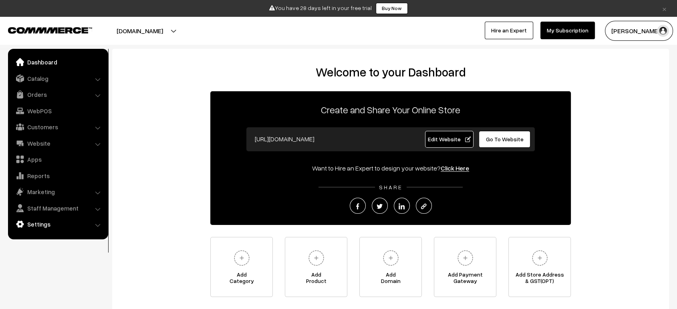
click at [54, 217] on link "Settings" at bounding box center [57, 224] width 95 height 14
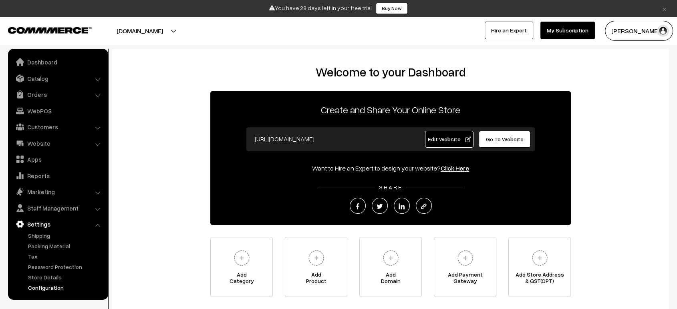
click at [51, 285] on link "Configuration" at bounding box center [65, 287] width 79 height 8
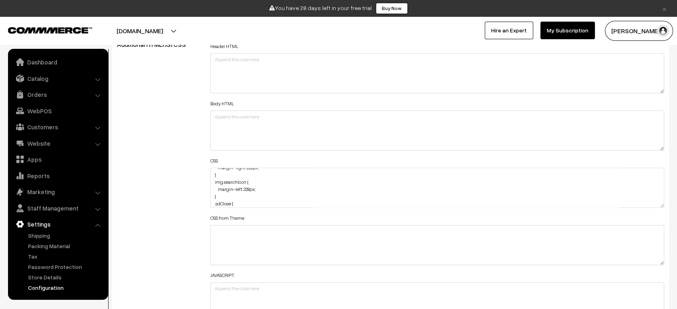
scroll to position [21, 0]
drag, startPoint x: 219, startPoint y: 193, endPoint x: 209, endPoint y: 183, distance: 14.4
click at [209, 183] on div "Header HTML Body HTML CSS .searchWrap.css-b62m3t-container { margin-left: 228px…" at bounding box center [437, 184] width 466 height 286
type textarea ".searchWrap.css-b62m3t-container { margin-left: 228px; margin-right: 228px; } .…"
click at [183, 186] on div "Additional HTML/JS/CSS" at bounding box center [157, 184] width 93 height 286
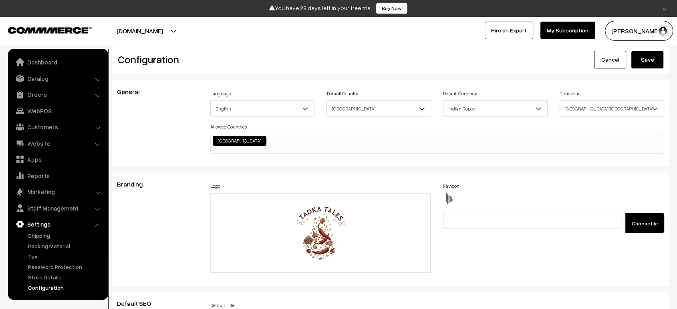
scroll to position [0, 0]
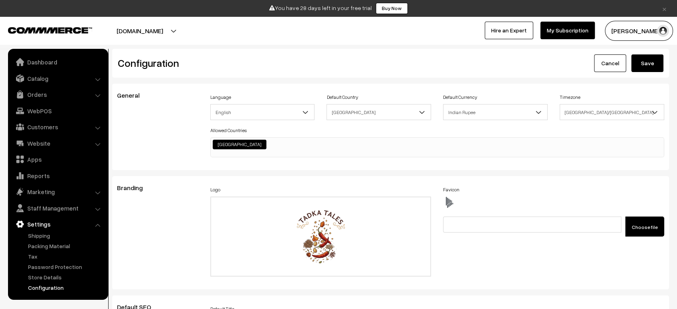
click at [649, 62] on button "Save" at bounding box center [647, 63] width 32 height 18
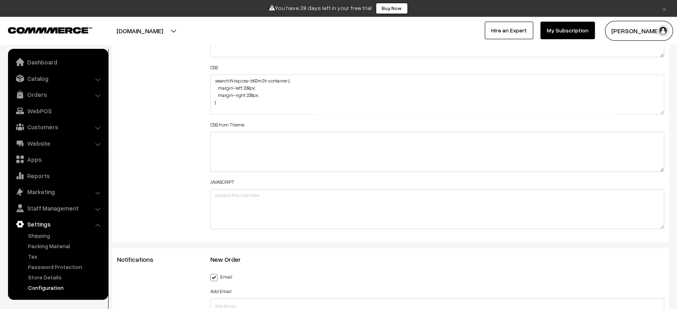
scroll to position [1005, 0]
click at [211, 79] on textarea ".searchWrap.css-b62m3t-container { margin-left: 228px; margin-right: 228px; } .…" at bounding box center [437, 96] width 454 height 40
paste textarea ".searchDrop img.searchIcon { margin-left: 228px; }"
type textarea ".searchDrop img.searchIcon { margin-left: 228px; } .searchWrap.css-b62m3t-conta…"
click at [195, 87] on div "Additional HTML/JS/CSS" at bounding box center [157, 92] width 93 height 286
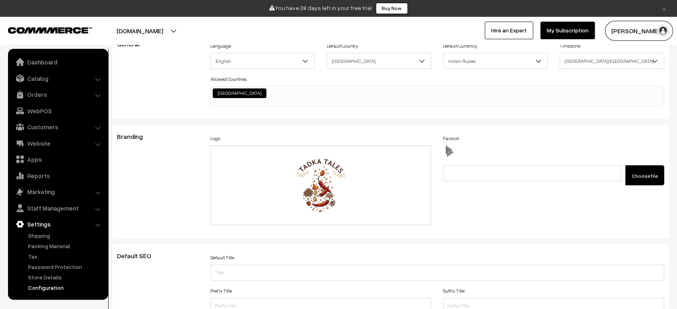
scroll to position [0, 0]
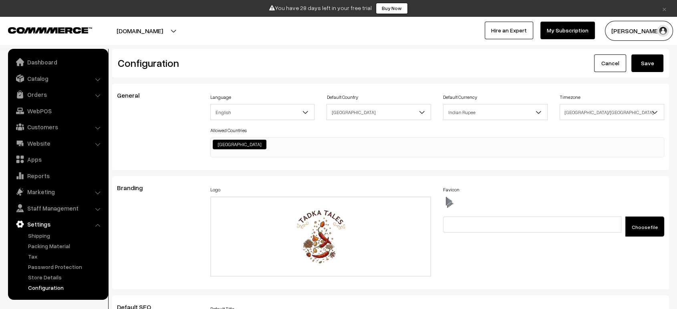
click at [636, 71] on button "Save" at bounding box center [647, 63] width 32 height 18
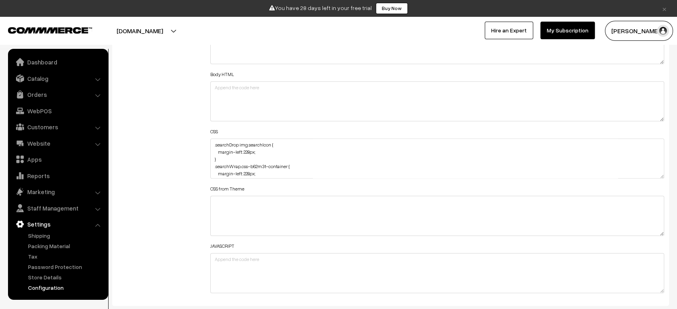
scroll to position [964, 0]
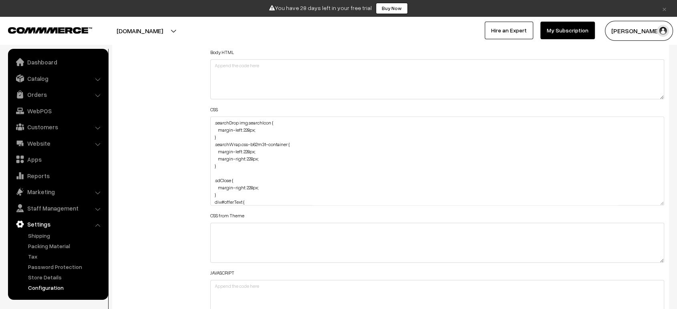
drag, startPoint x: 660, startPoint y: 151, endPoint x: 653, endPoint y: 206, distance: 55.0
click at [653, 205] on textarea ".searchDrop img.searchIcon { margin-left: 228px; } .searchWrap.css-b62m3t-conta…" at bounding box center [437, 161] width 454 height 89
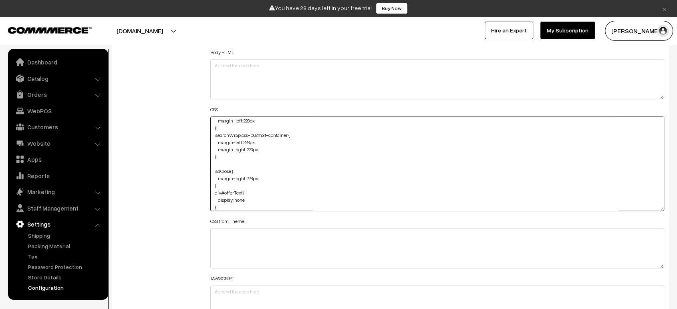
scroll to position [0, 0]
drag, startPoint x: 221, startPoint y: 184, endPoint x: 199, endPoint y: 111, distance: 75.7
click at [199, 111] on div "Additional HTML/JS/CSS Header HTML Body HTML CSS CSS from Theme JAVASCRIPT" at bounding box center [390, 160] width 559 height 341
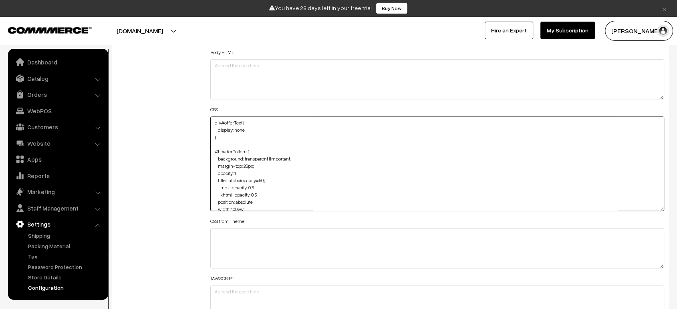
type textarea "div#offerText { display: none; } #headerBottom { background: transparent !impor…"
click at [186, 116] on div "Additional HTML/JS/CSS" at bounding box center [157, 160] width 93 height 341
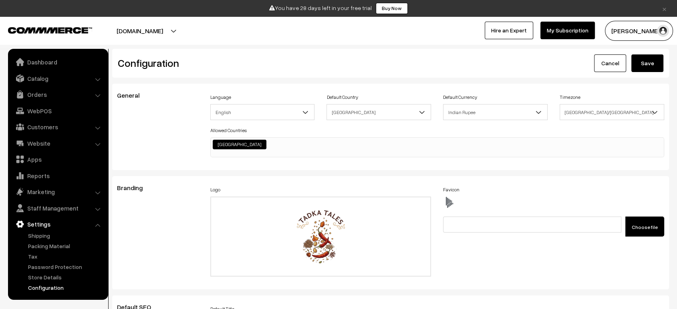
click at [645, 71] on button "Save" at bounding box center [647, 63] width 32 height 18
